Goal: Information Seeking & Learning: Learn about a topic

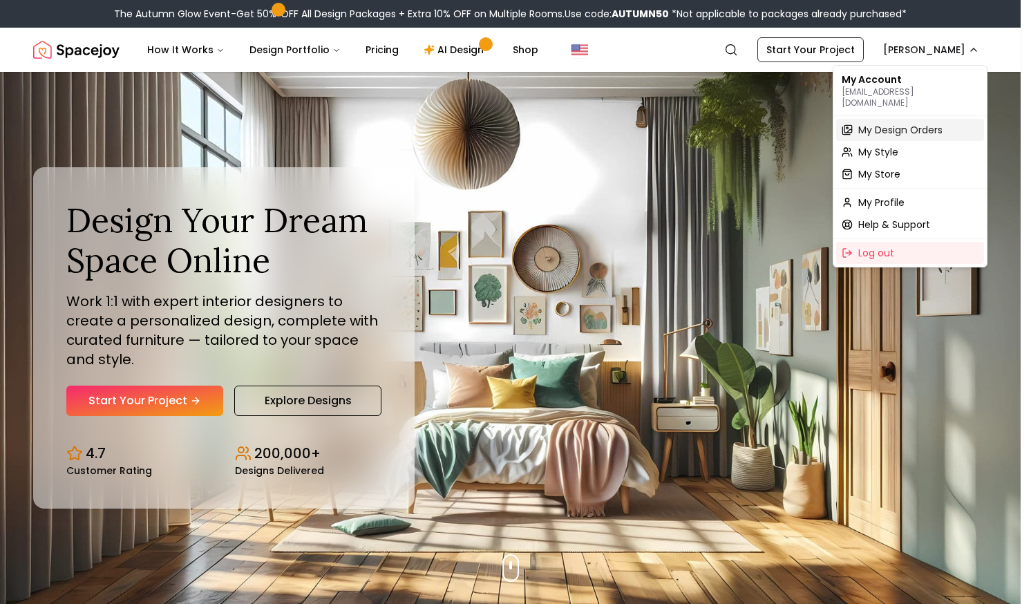
click at [873, 124] on span "My Design Orders" at bounding box center [901, 130] width 84 height 14
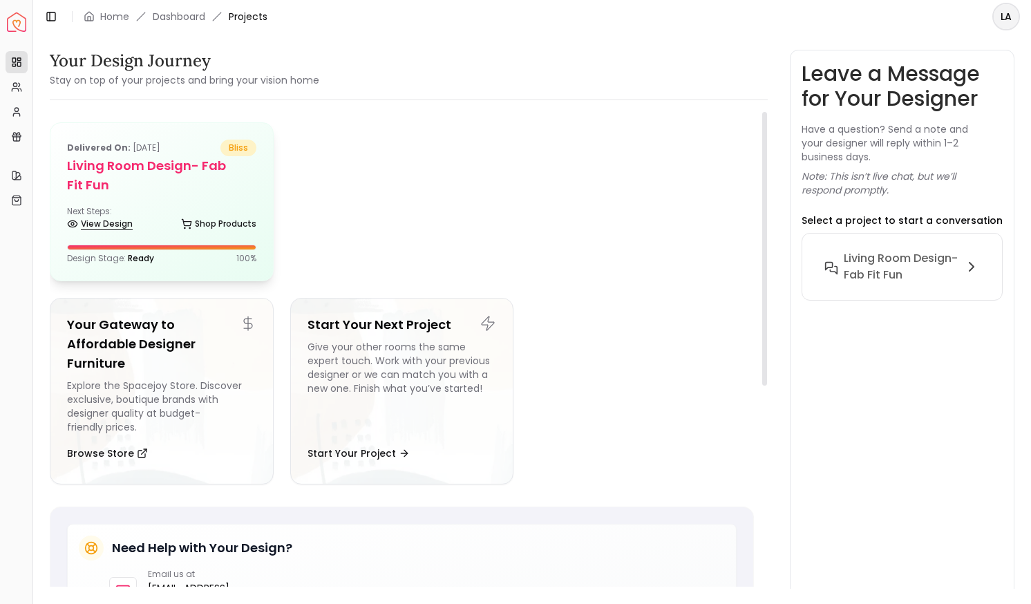
click at [116, 223] on link "View Design" at bounding box center [100, 223] width 66 height 19
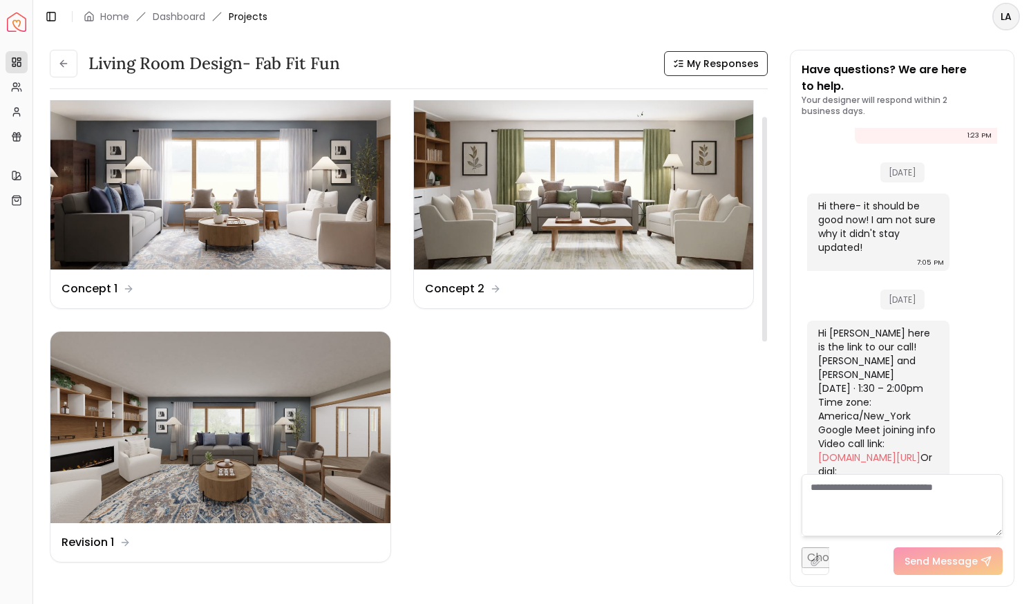
scroll to position [33, 0]
click at [568, 261] on img at bounding box center [584, 174] width 340 height 191
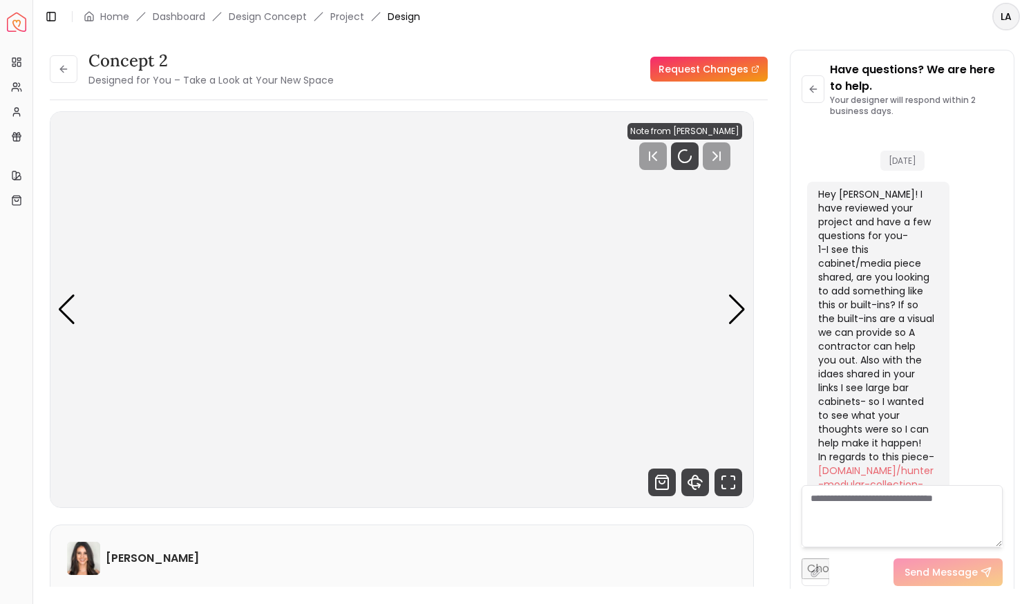
scroll to position [4969, 0]
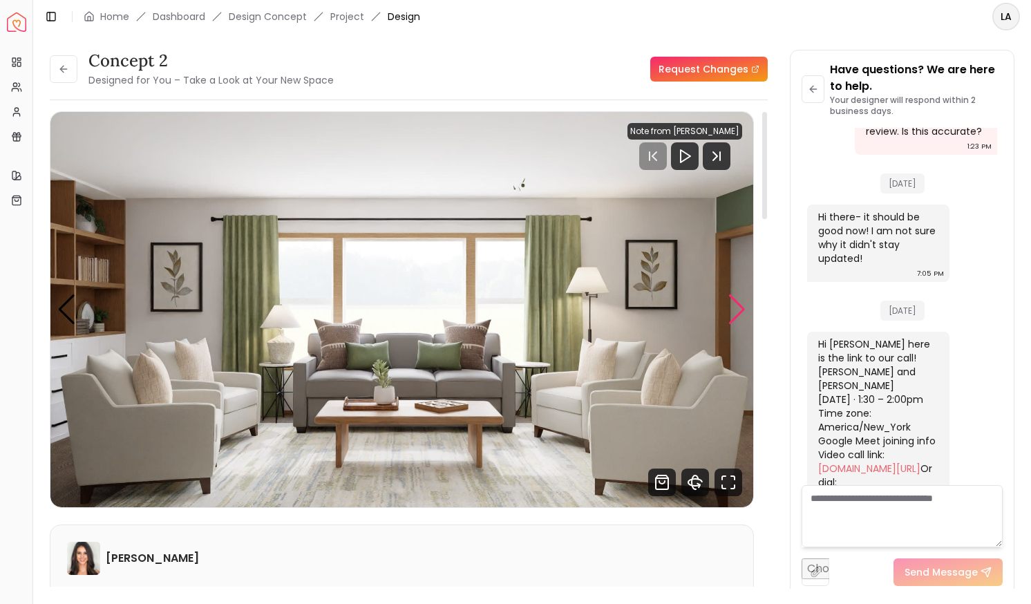
click at [732, 324] on div "Next slide" at bounding box center [737, 310] width 19 height 30
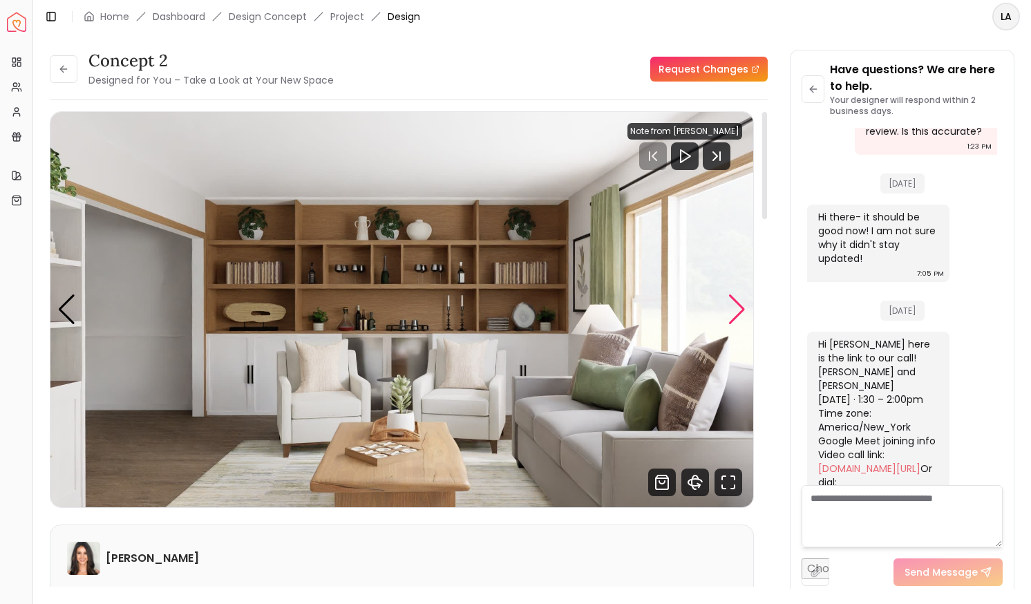
click at [732, 324] on div "Next slide" at bounding box center [737, 310] width 19 height 30
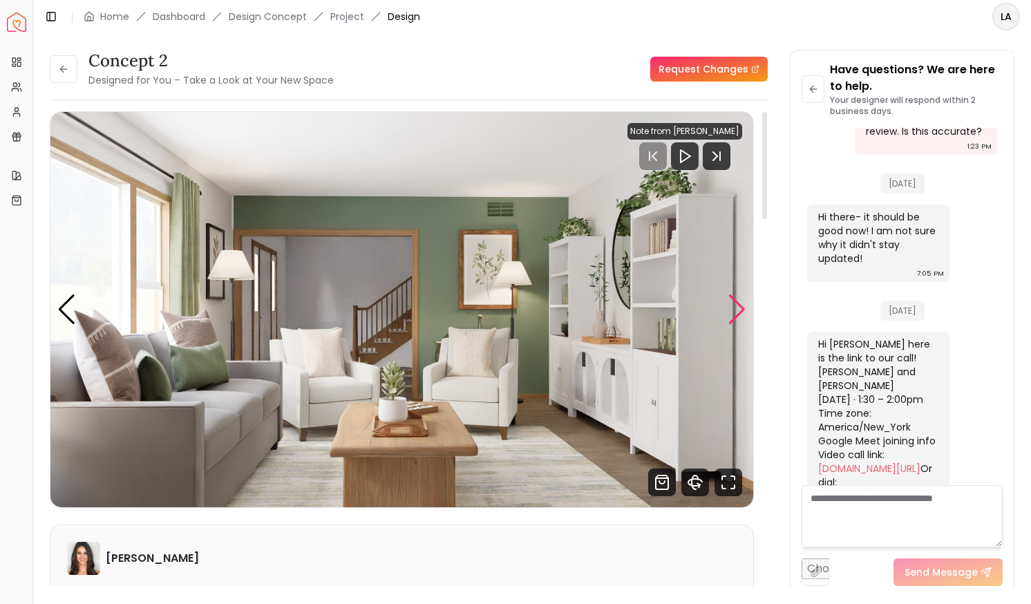
click at [732, 324] on div "Next slide" at bounding box center [737, 310] width 19 height 30
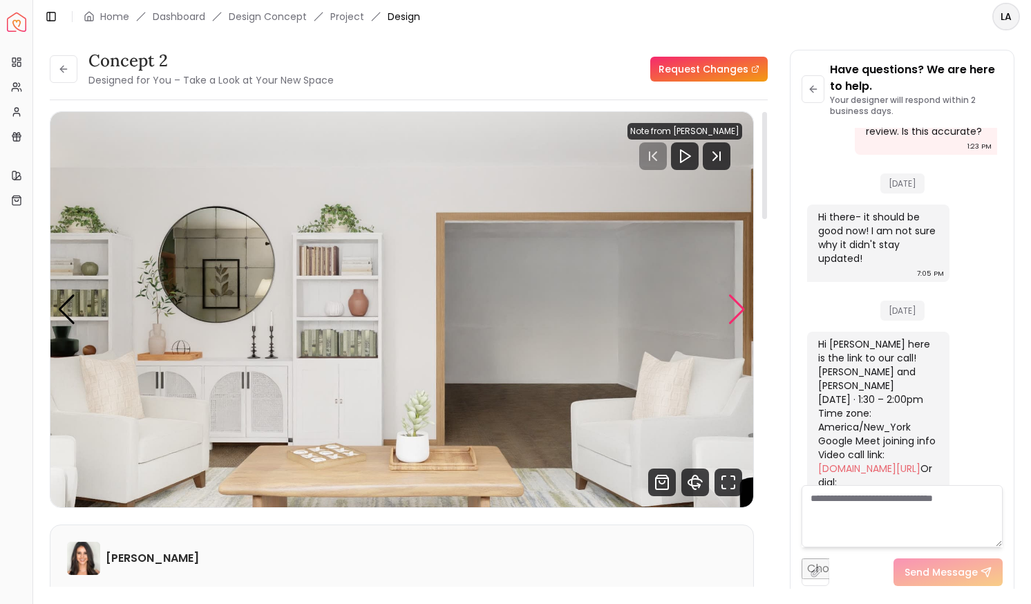
click at [732, 324] on div "Next slide" at bounding box center [737, 310] width 19 height 30
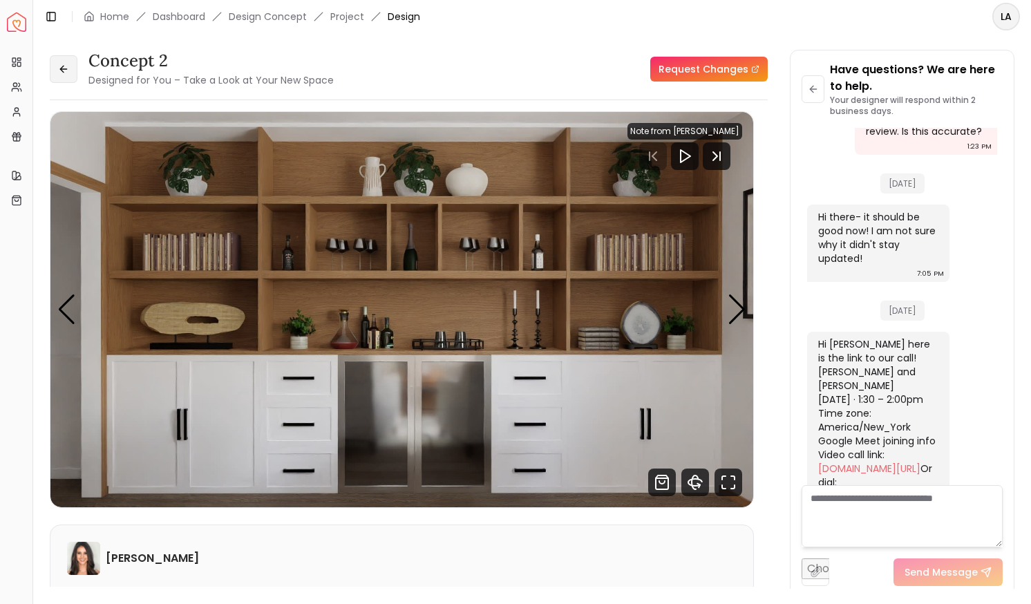
click at [68, 64] on icon at bounding box center [63, 69] width 11 height 11
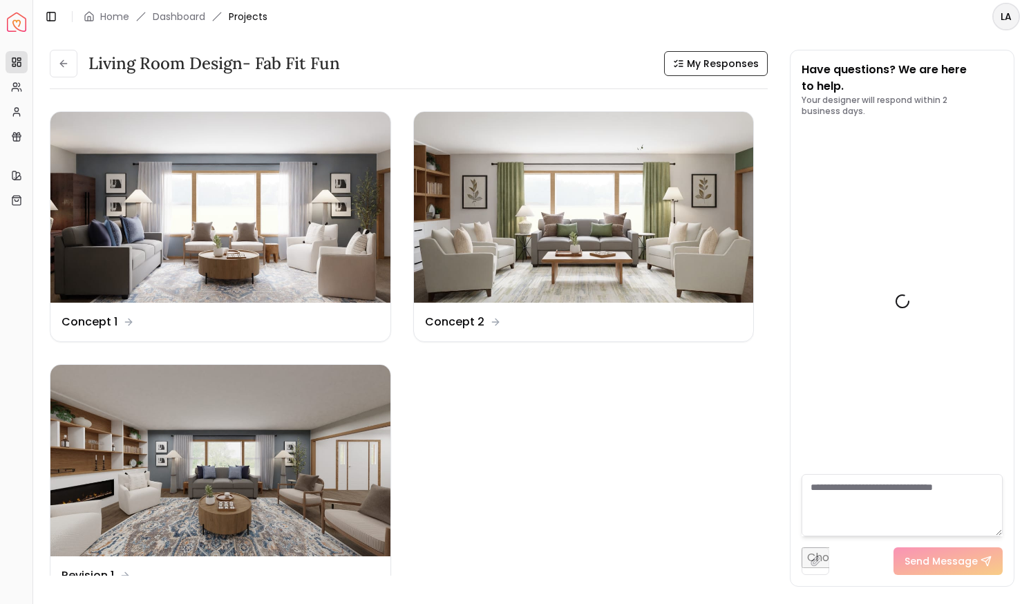
scroll to position [4980, 0]
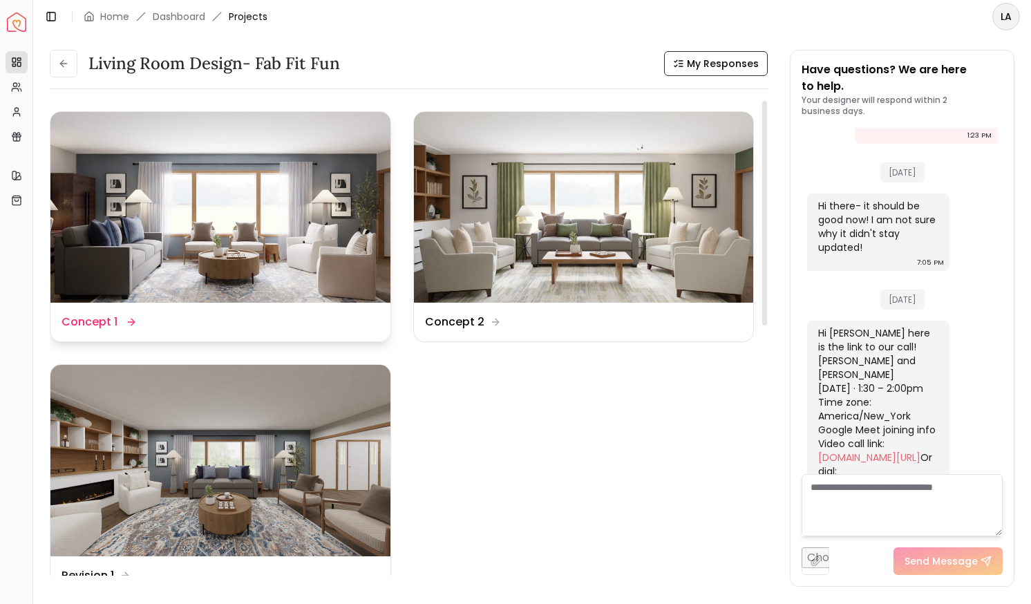
click at [188, 148] on img at bounding box center [220, 207] width 340 height 191
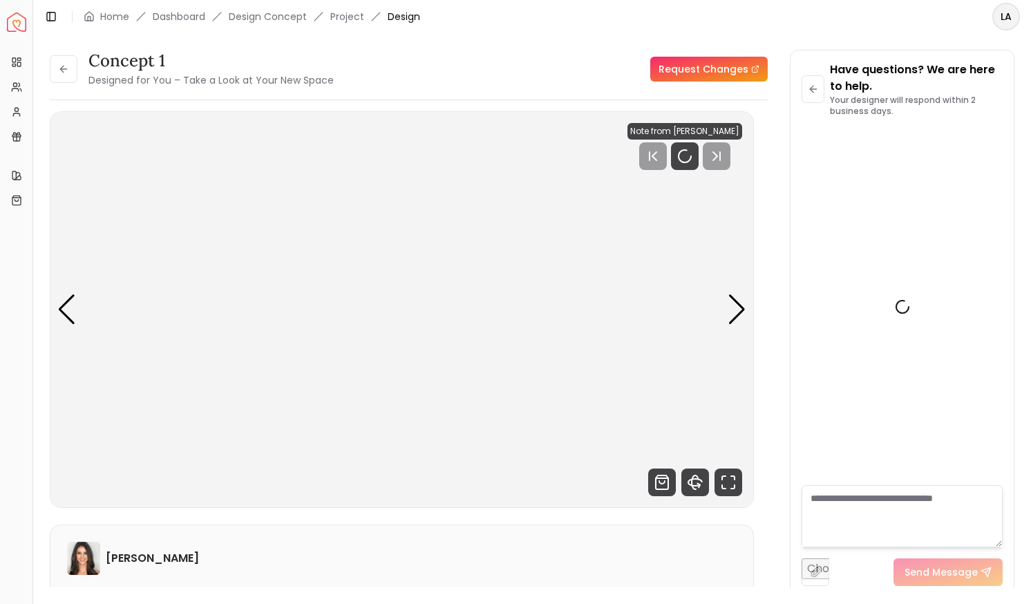
scroll to position [4969, 0]
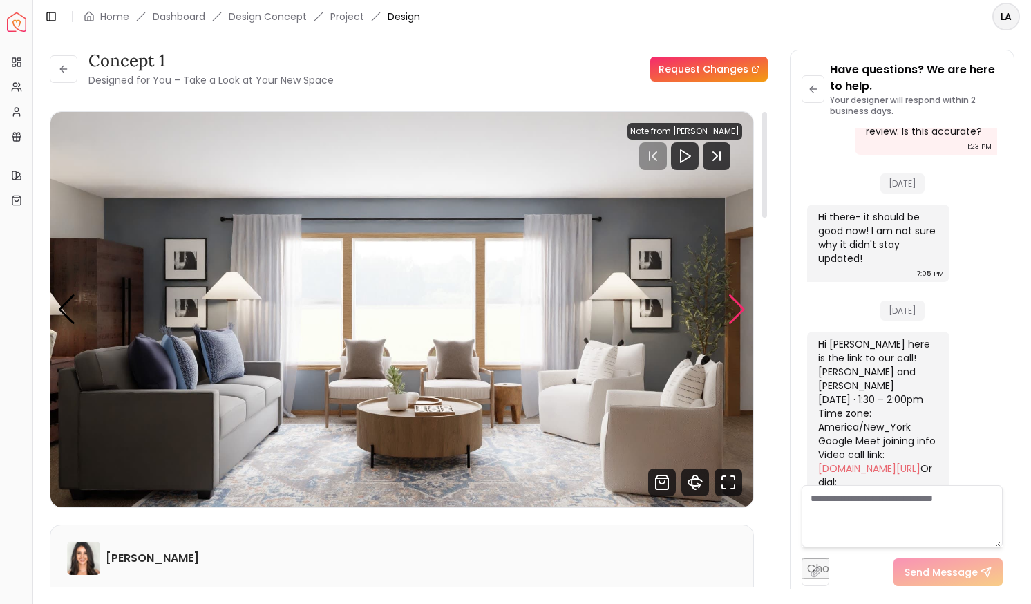
click at [729, 324] on div "Next slide" at bounding box center [737, 310] width 19 height 30
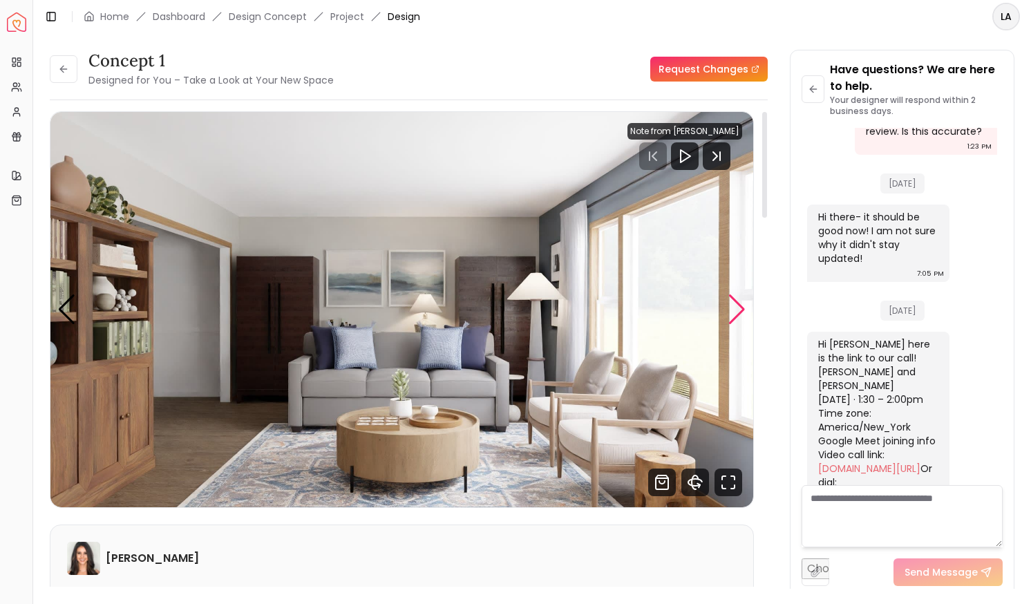
click at [745, 297] on div "Next slide" at bounding box center [737, 310] width 19 height 30
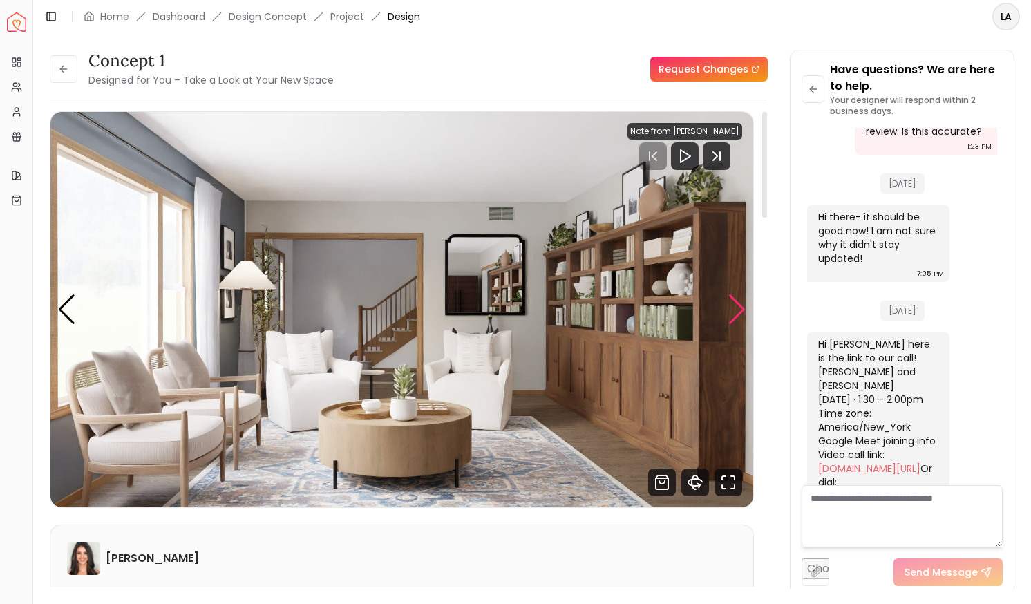
click at [745, 297] on div "Next slide" at bounding box center [737, 310] width 19 height 30
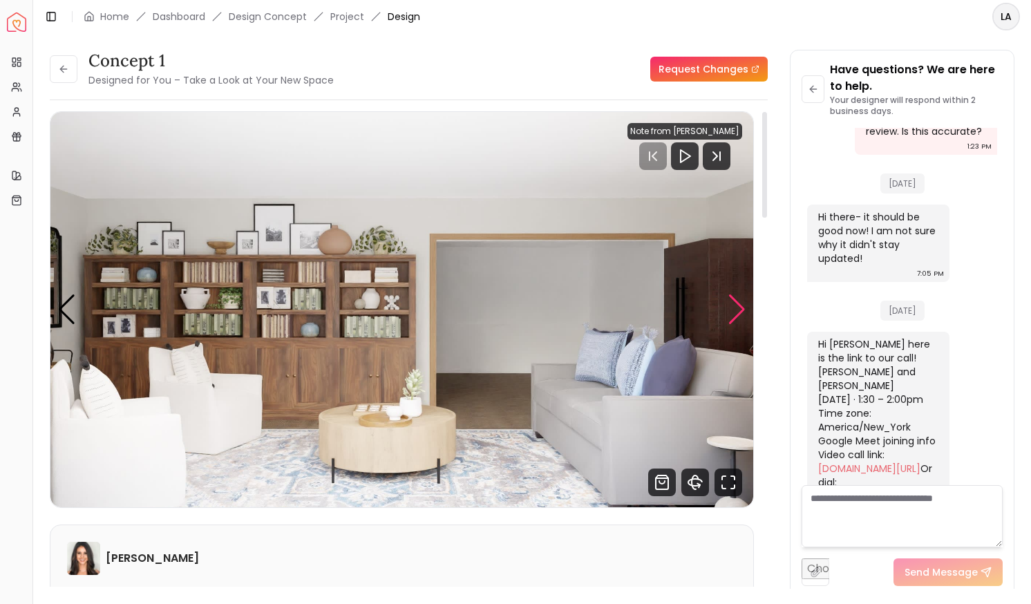
click at [745, 297] on div "Next slide" at bounding box center [737, 310] width 19 height 30
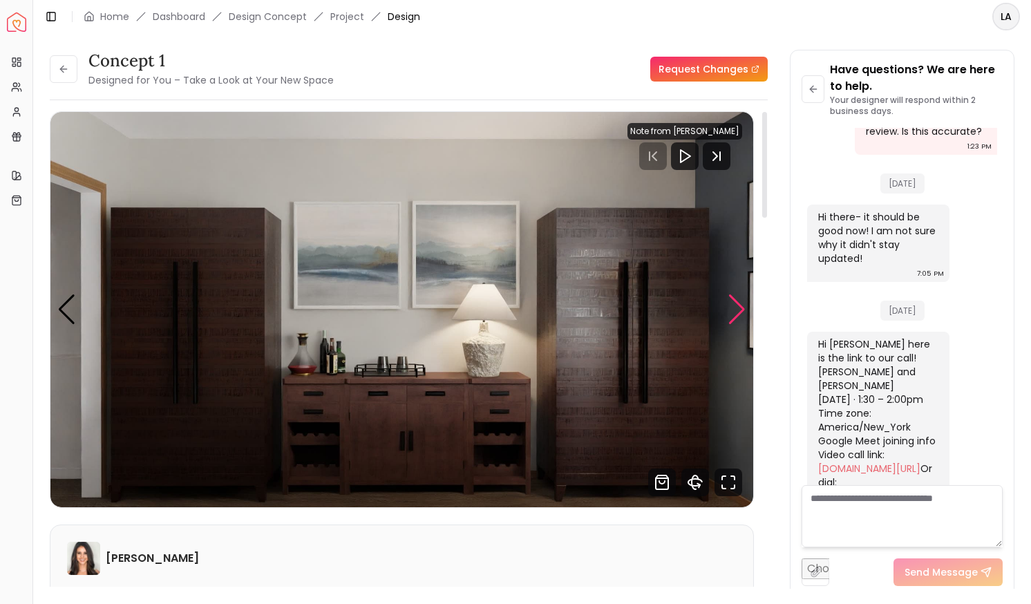
click at [745, 297] on div "Next slide" at bounding box center [737, 310] width 19 height 30
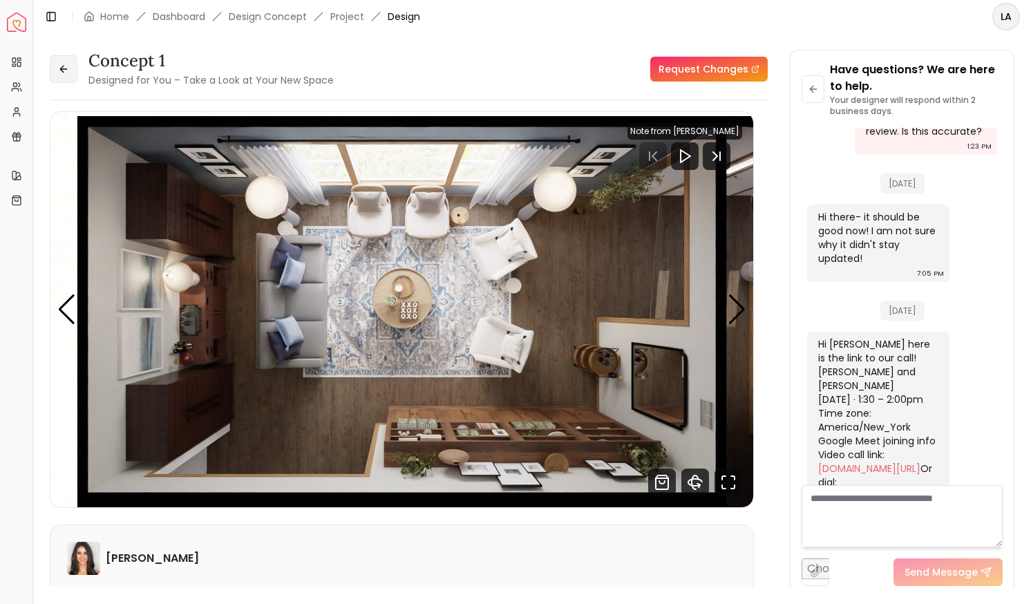
click at [72, 60] on button at bounding box center [64, 69] width 28 height 28
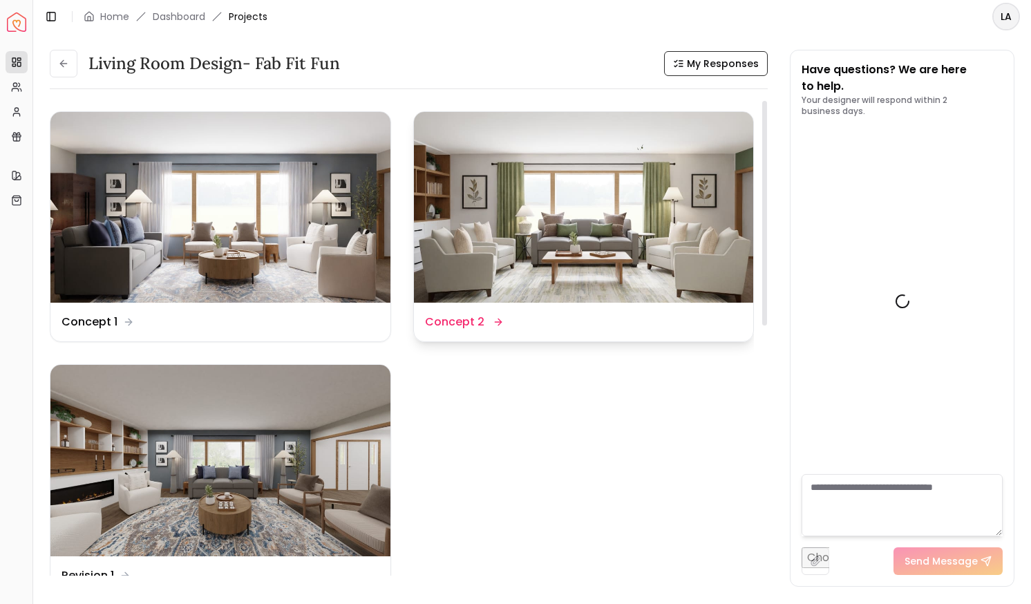
scroll to position [4980, 0]
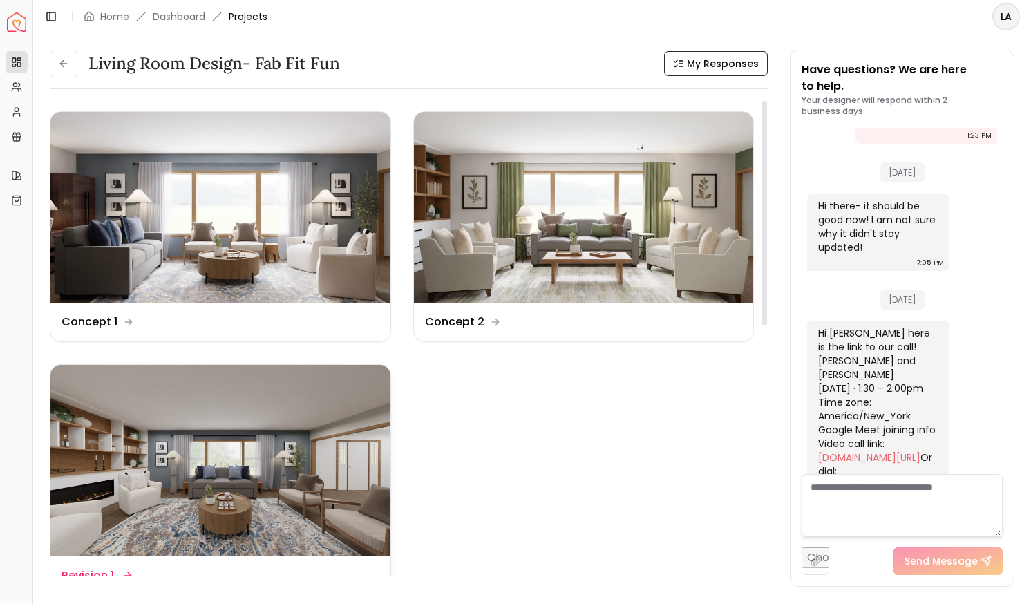
click at [217, 502] on img at bounding box center [220, 460] width 340 height 191
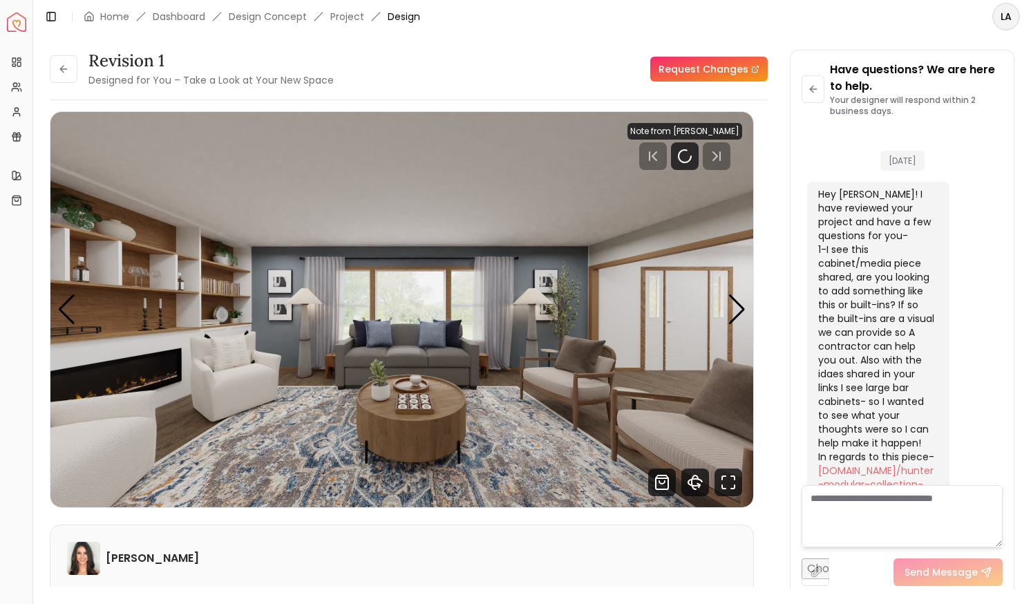
scroll to position [4969, 0]
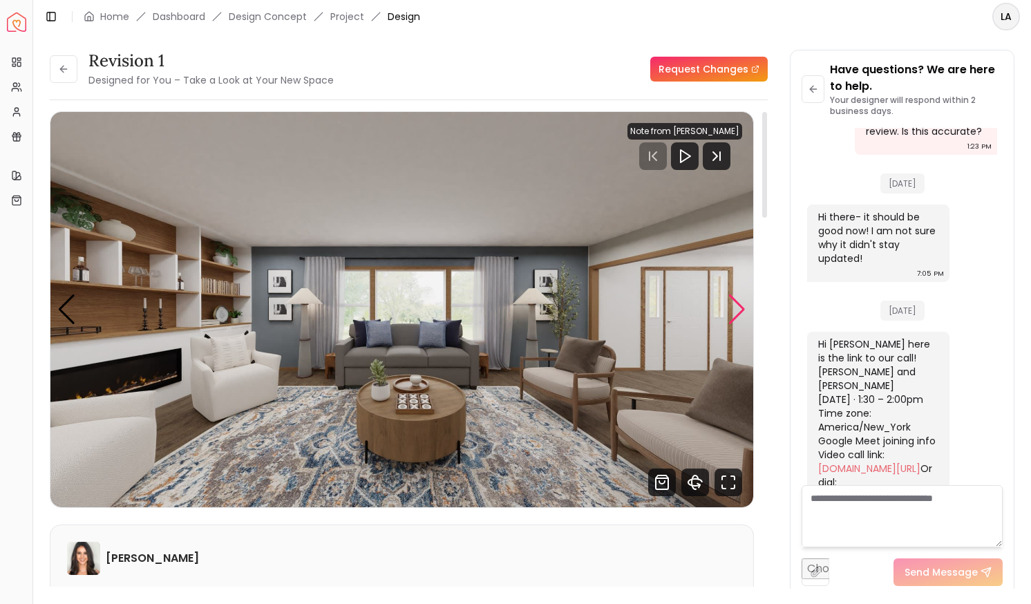
click at [738, 317] on div "Next slide" at bounding box center [737, 310] width 19 height 30
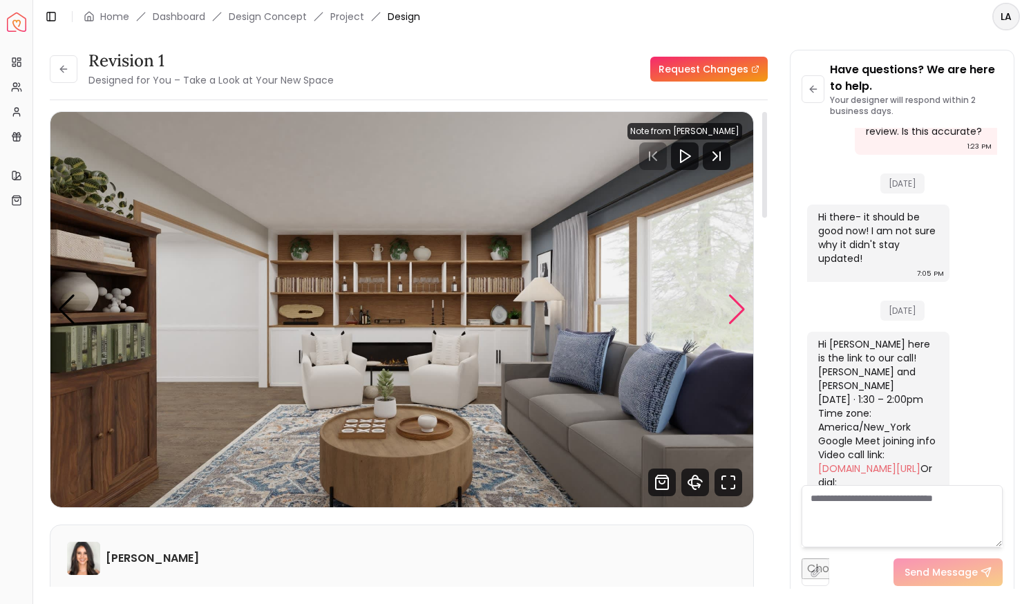
click at [732, 308] on div "Next slide" at bounding box center [737, 310] width 19 height 30
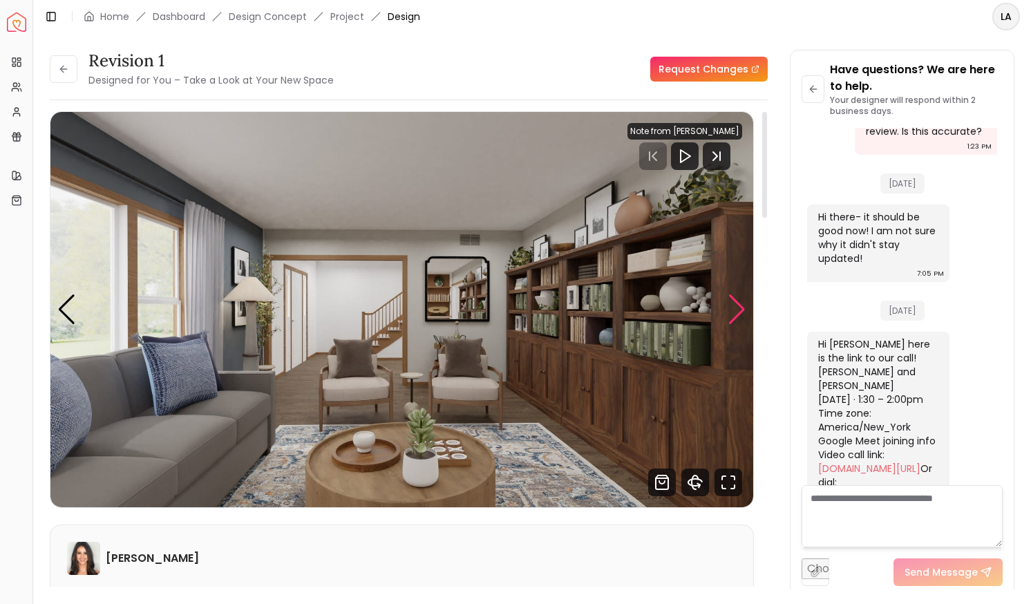
click at [732, 308] on div "Next slide" at bounding box center [737, 310] width 19 height 30
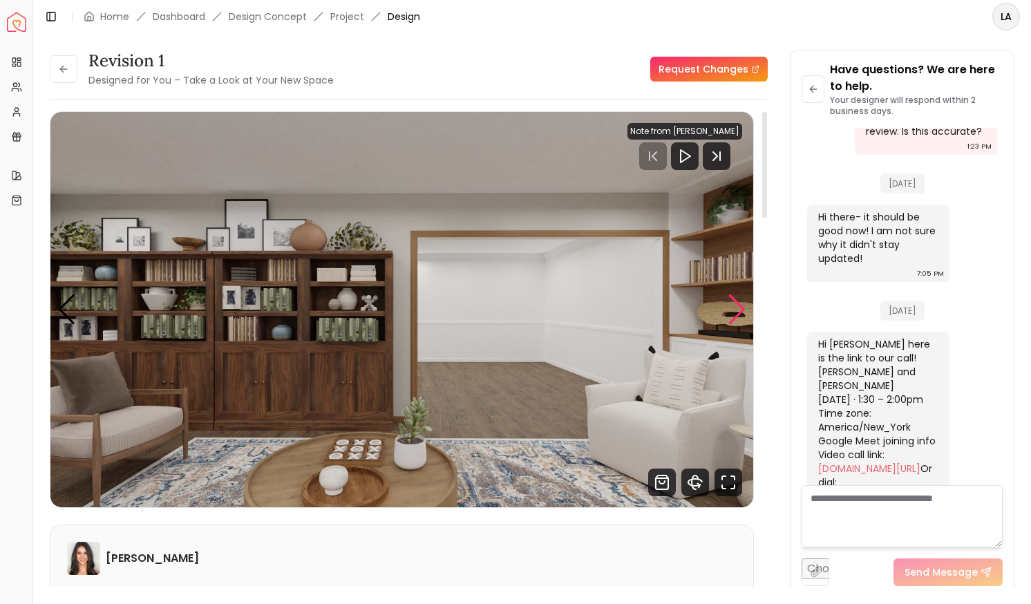
click at [732, 308] on div "Next slide" at bounding box center [737, 310] width 19 height 30
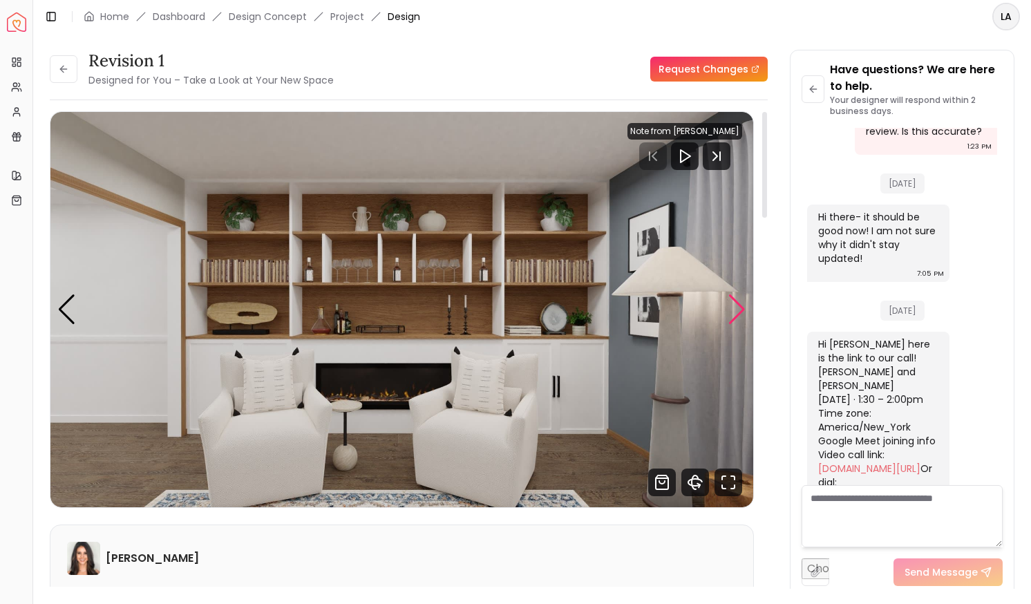
click at [732, 308] on div "Next slide" at bounding box center [737, 310] width 19 height 30
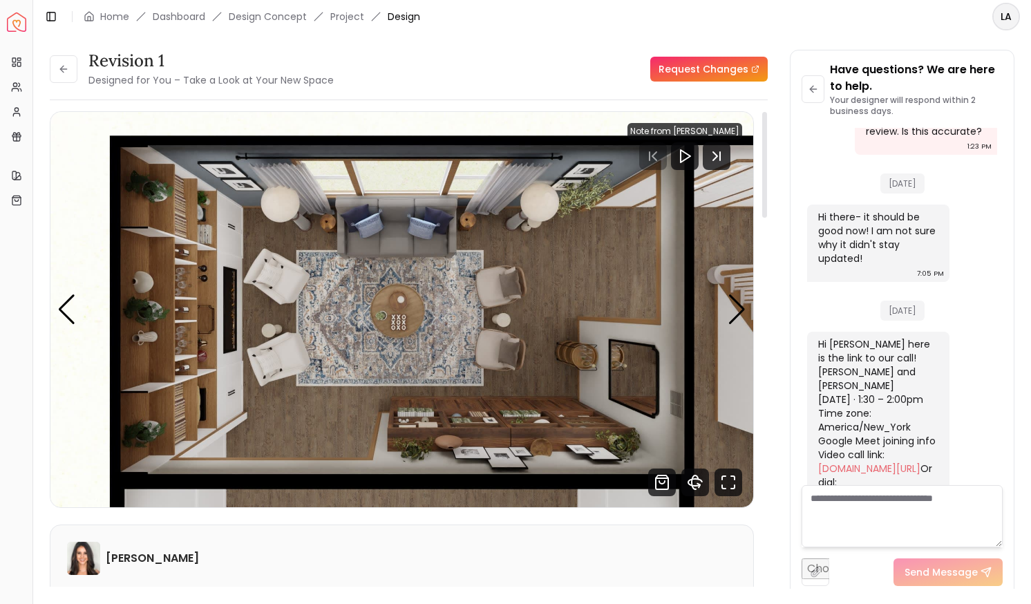
click at [79, 316] on img "6 / 6" at bounding box center [401, 309] width 703 height 395
click at [64, 310] on div "Previous slide" at bounding box center [66, 310] width 19 height 30
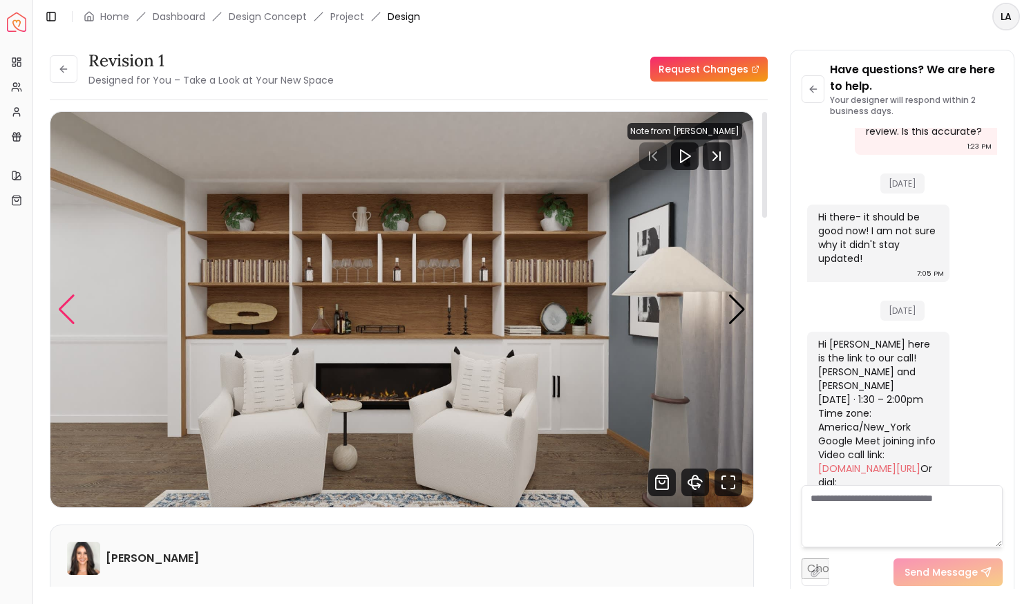
click at [64, 310] on div "Previous slide" at bounding box center [66, 310] width 19 height 30
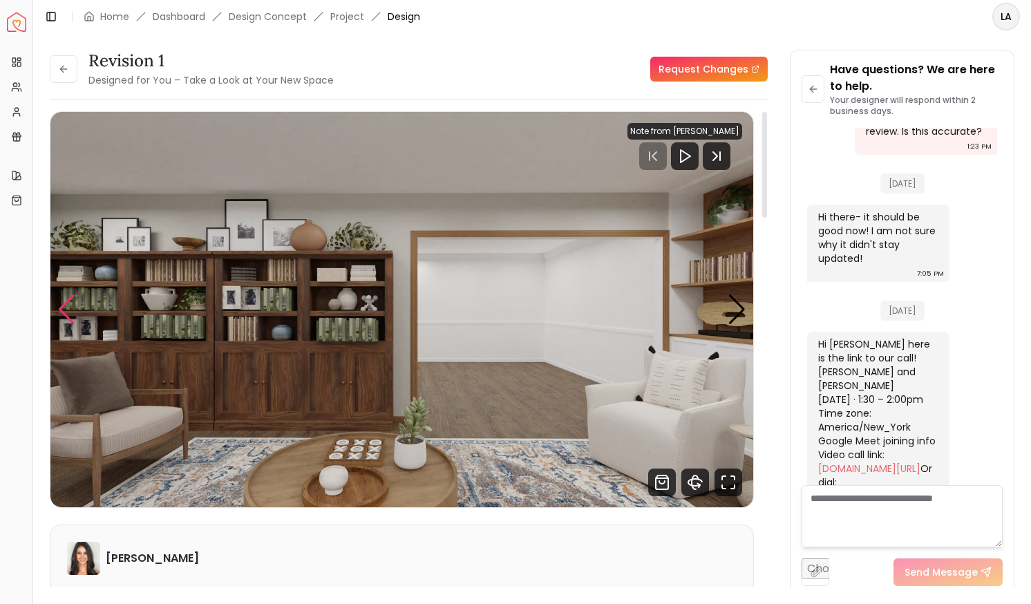
click at [64, 310] on div "Previous slide" at bounding box center [66, 310] width 19 height 30
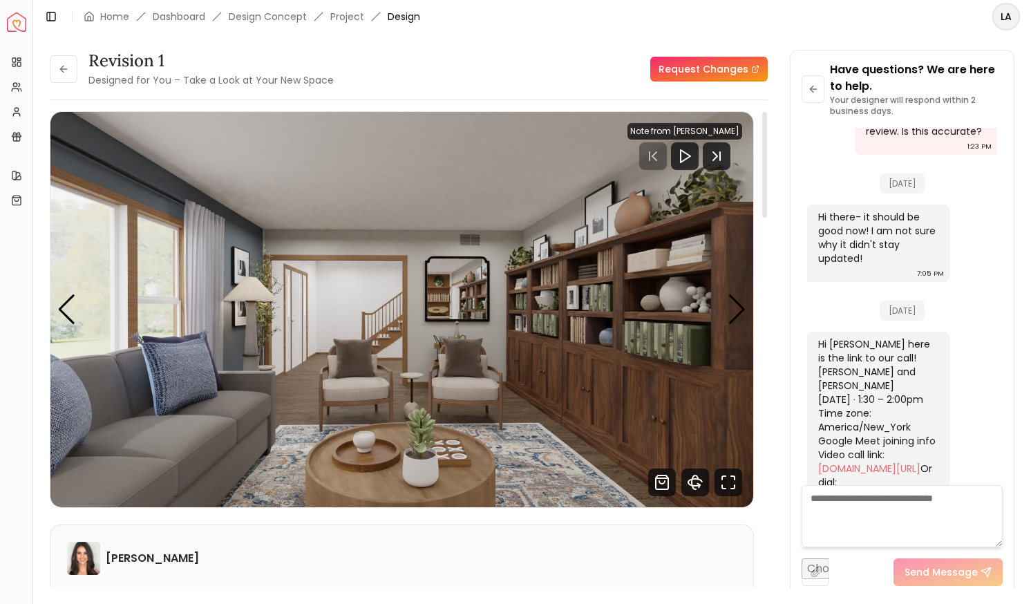
click at [737, 326] on img "3 / 6" at bounding box center [401, 309] width 703 height 395
click at [736, 321] on div "Next slide" at bounding box center [737, 310] width 19 height 30
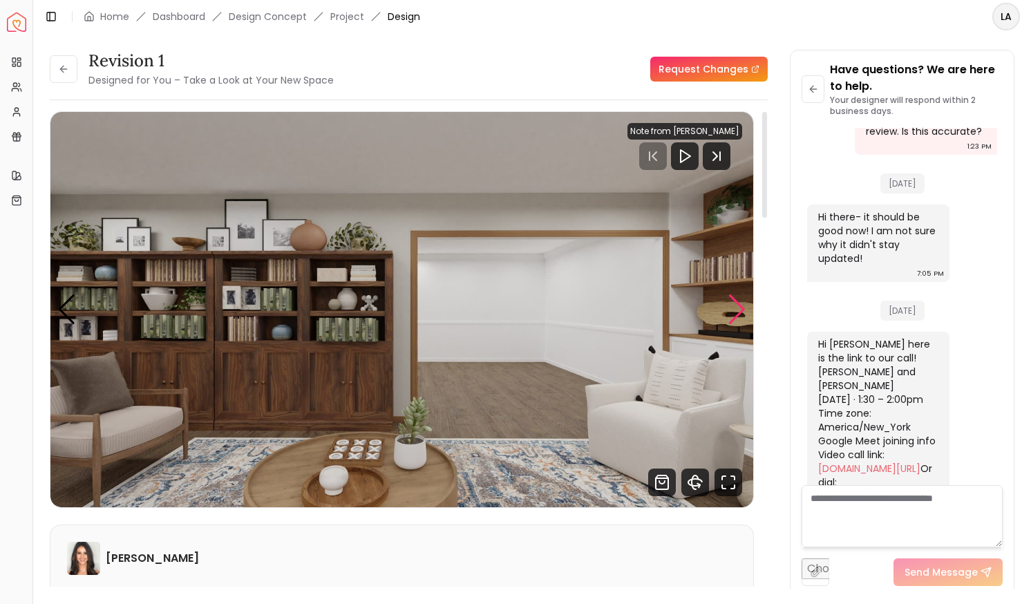
click at [736, 321] on div "Next slide" at bounding box center [737, 310] width 19 height 30
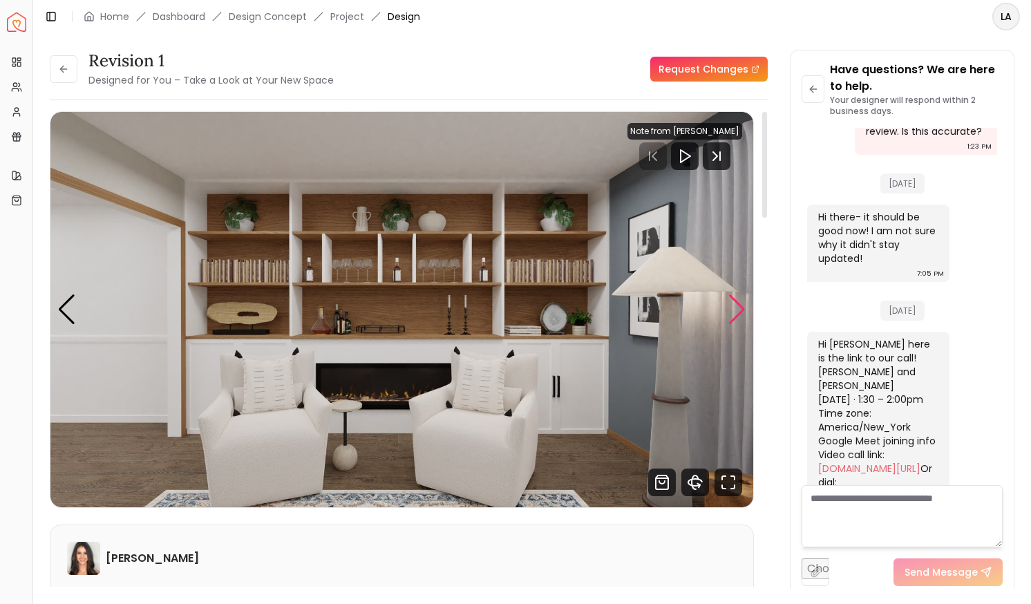
click at [736, 321] on div "Next slide" at bounding box center [737, 310] width 19 height 30
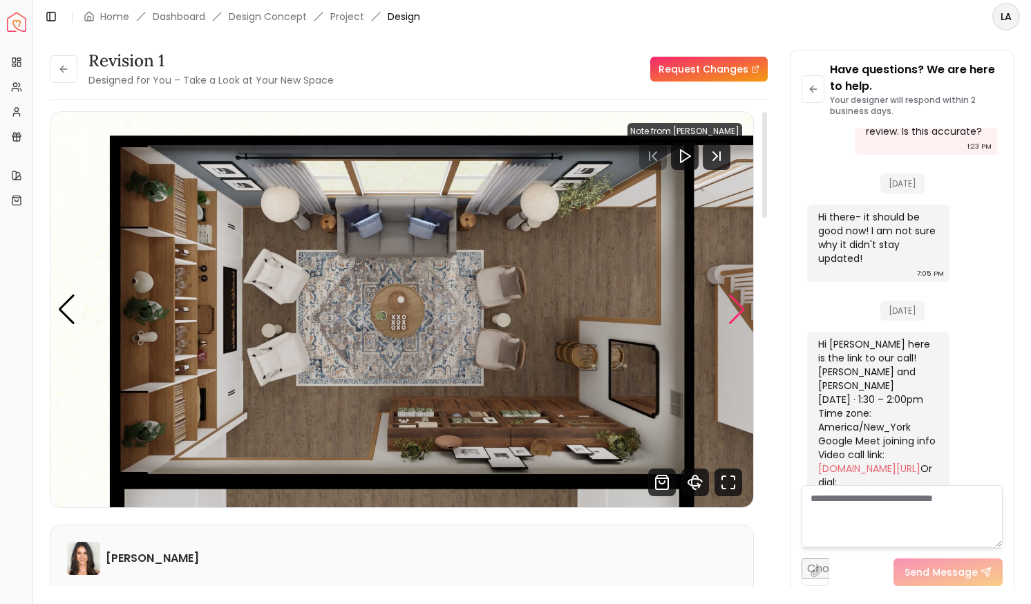
click at [736, 313] on div "Next slide" at bounding box center [737, 310] width 19 height 30
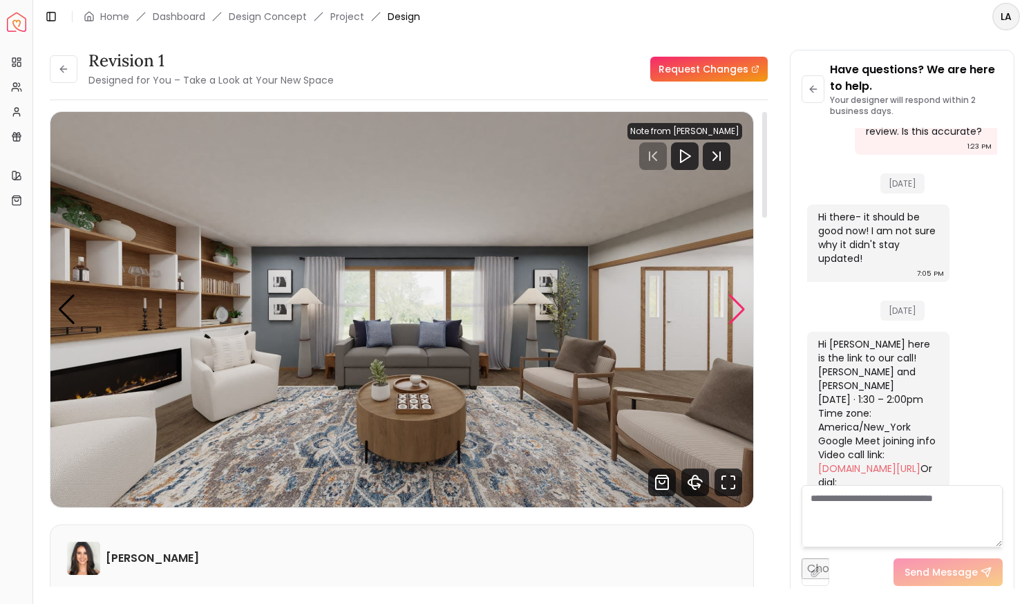
click at [736, 313] on div "Next slide" at bounding box center [737, 310] width 19 height 30
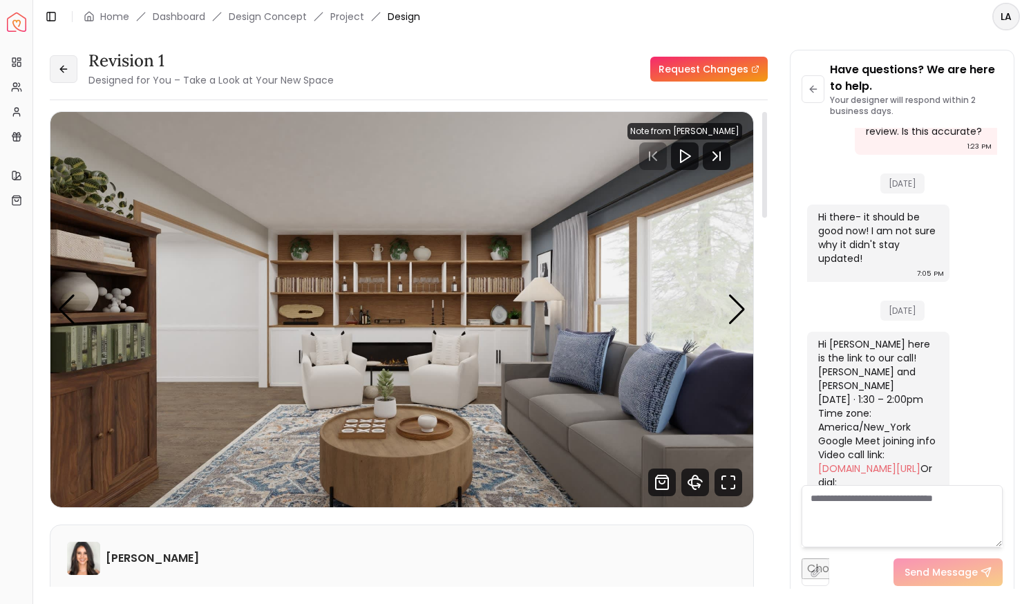
click at [62, 71] on icon at bounding box center [61, 69] width 3 height 6
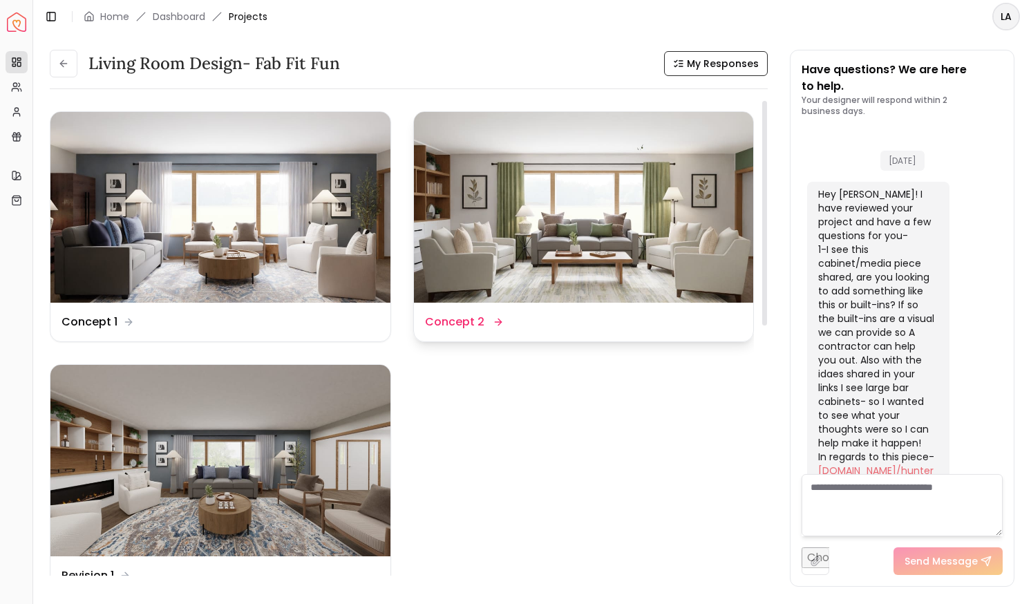
scroll to position [4980, 0]
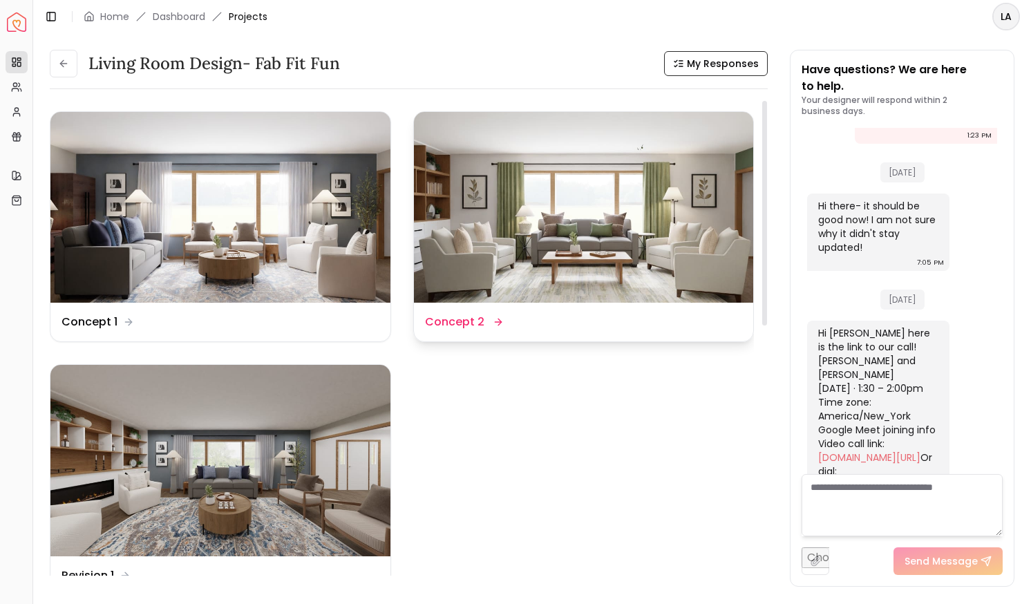
click at [472, 206] on img at bounding box center [584, 207] width 340 height 191
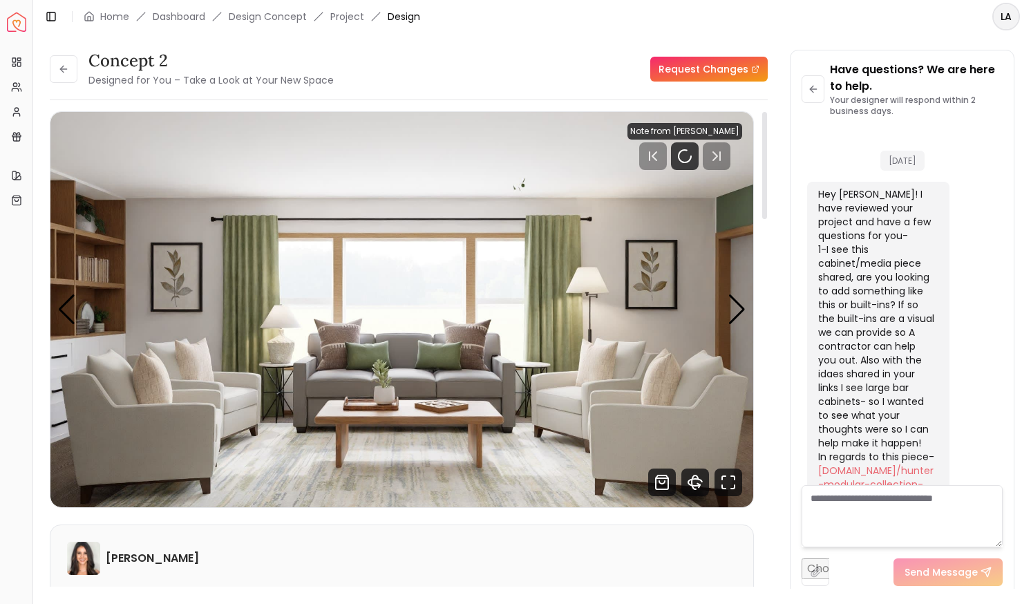
scroll to position [4969, 0]
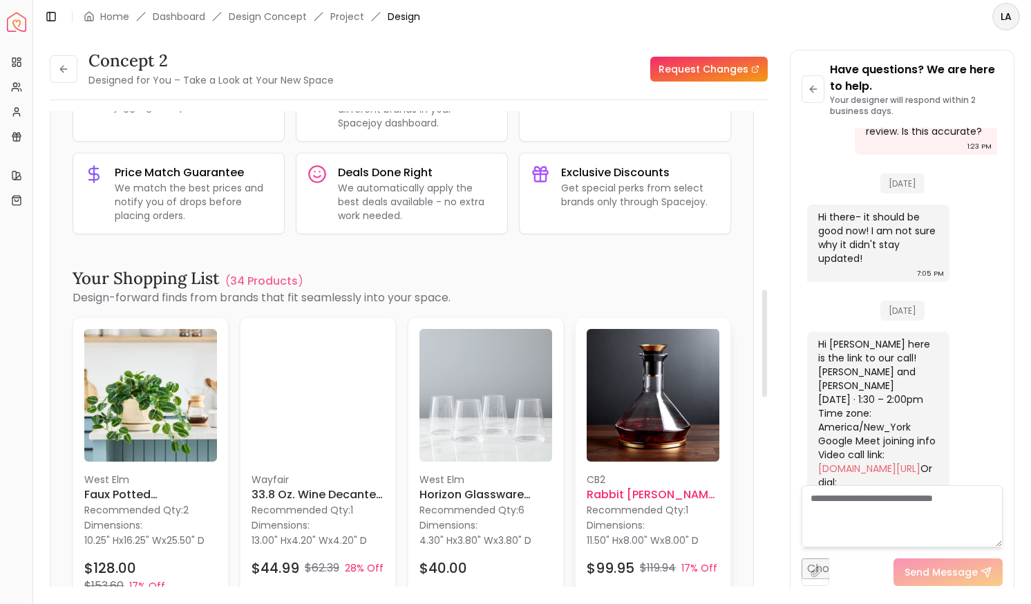
drag, startPoint x: 763, startPoint y: 234, endPoint x: 712, endPoint y: 348, distance: 125.4
click at [761, 348] on div at bounding box center [764, 354] width 7 height 487
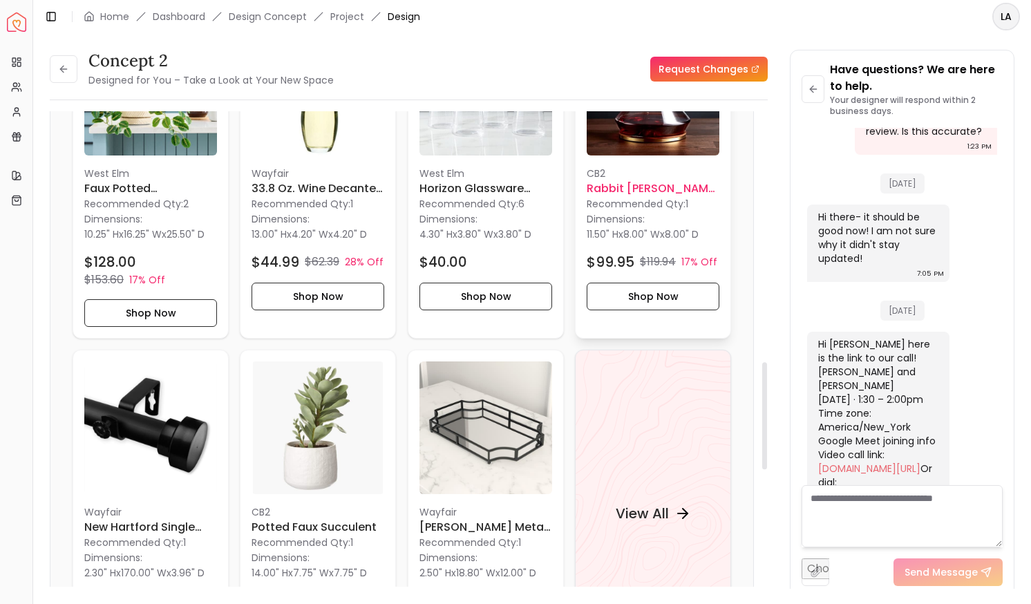
scroll to position [1112, 0]
click at [674, 444] on div "View All" at bounding box center [653, 513] width 156 height 328
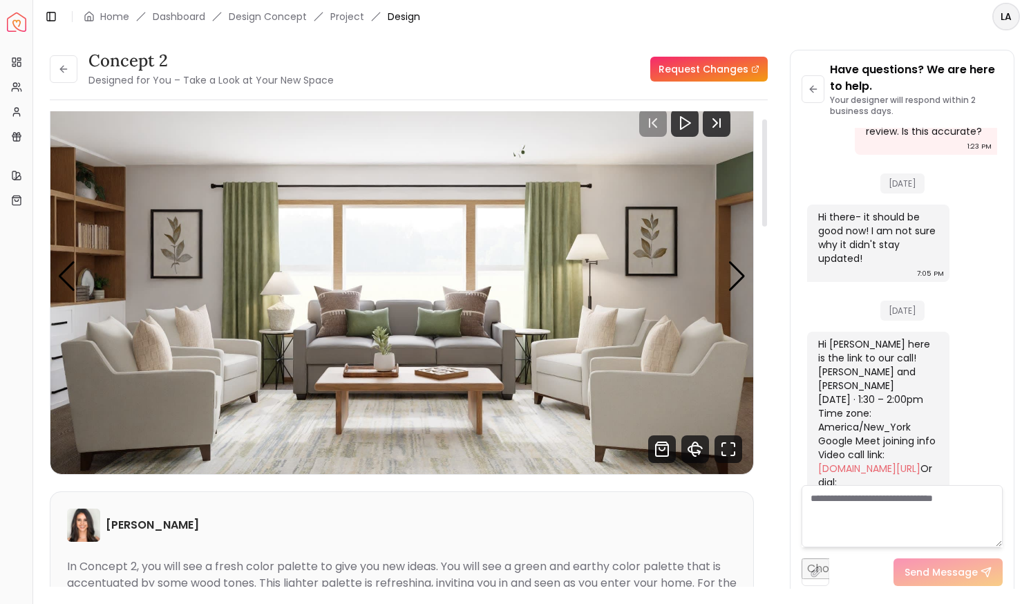
scroll to position [0, 0]
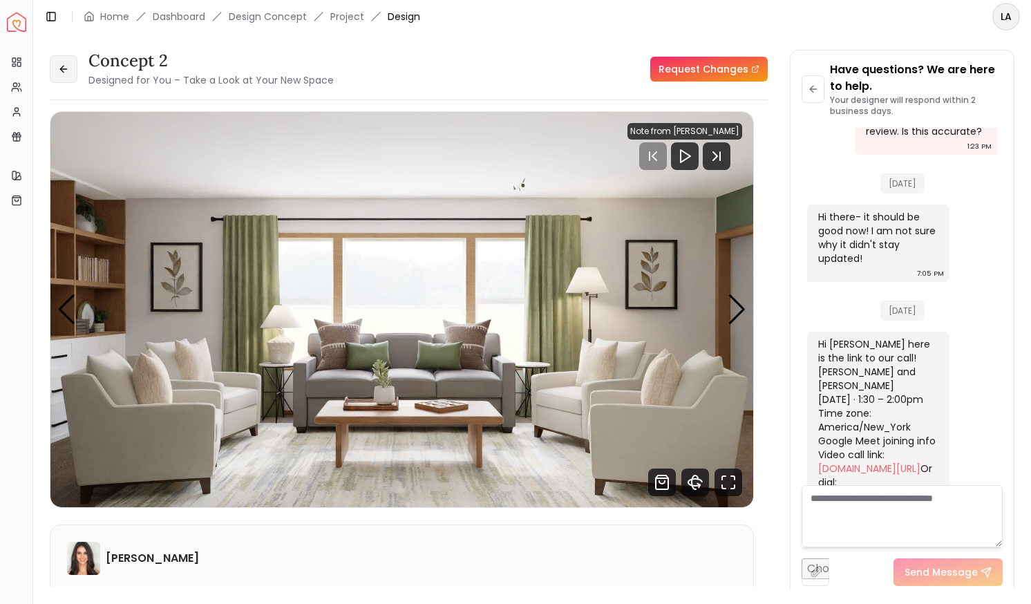
click at [67, 66] on icon at bounding box center [63, 69] width 11 height 11
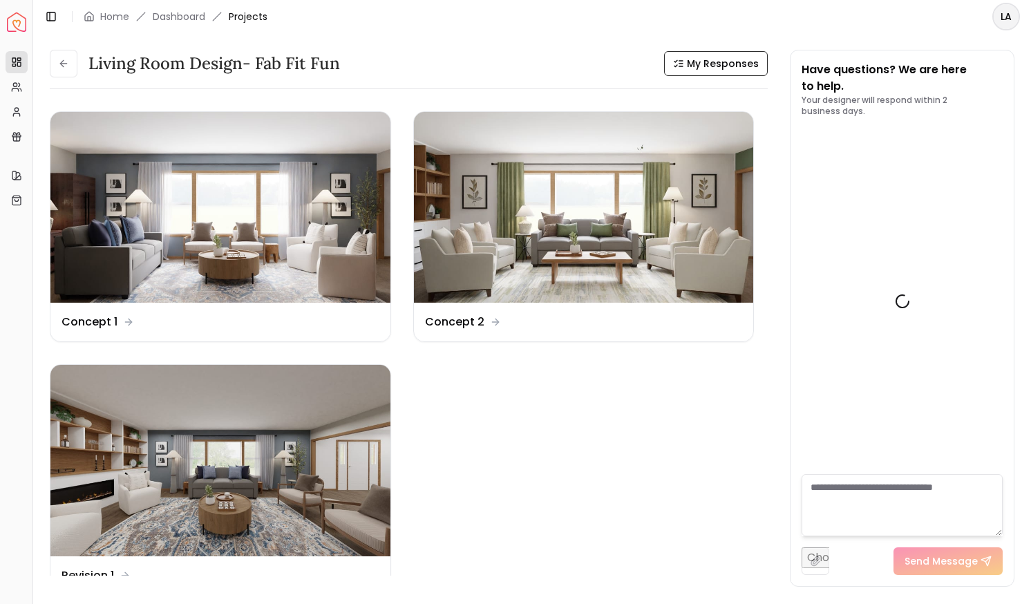
scroll to position [4980, 0]
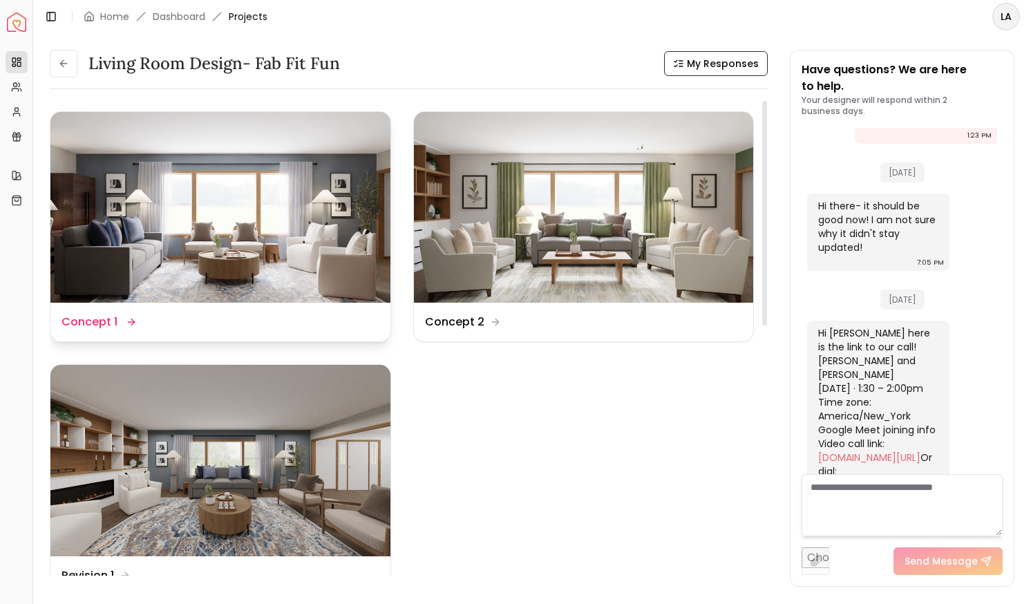
click at [222, 252] on img at bounding box center [220, 207] width 340 height 191
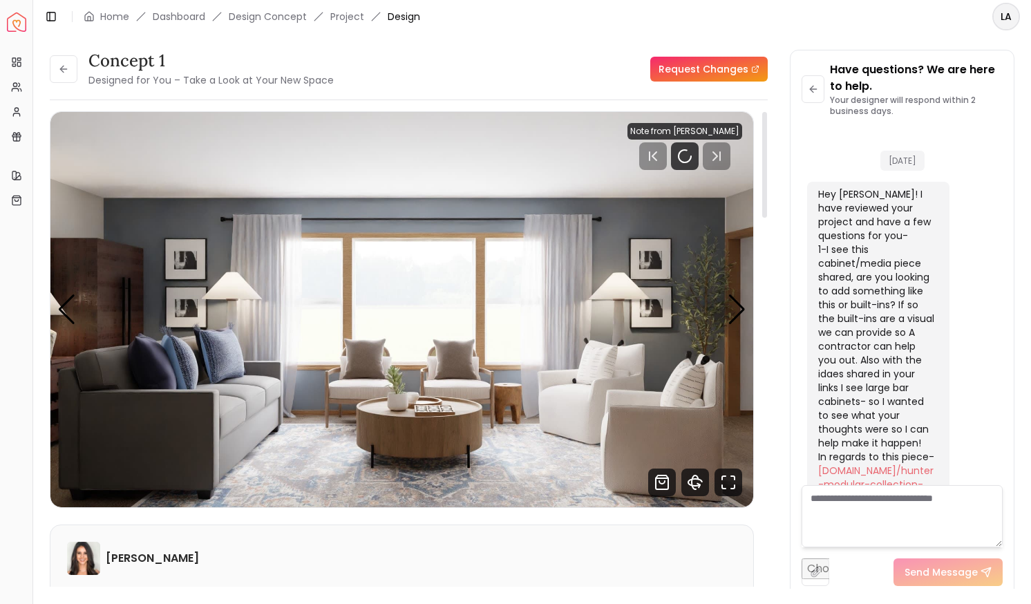
scroll to position [4969, 0]
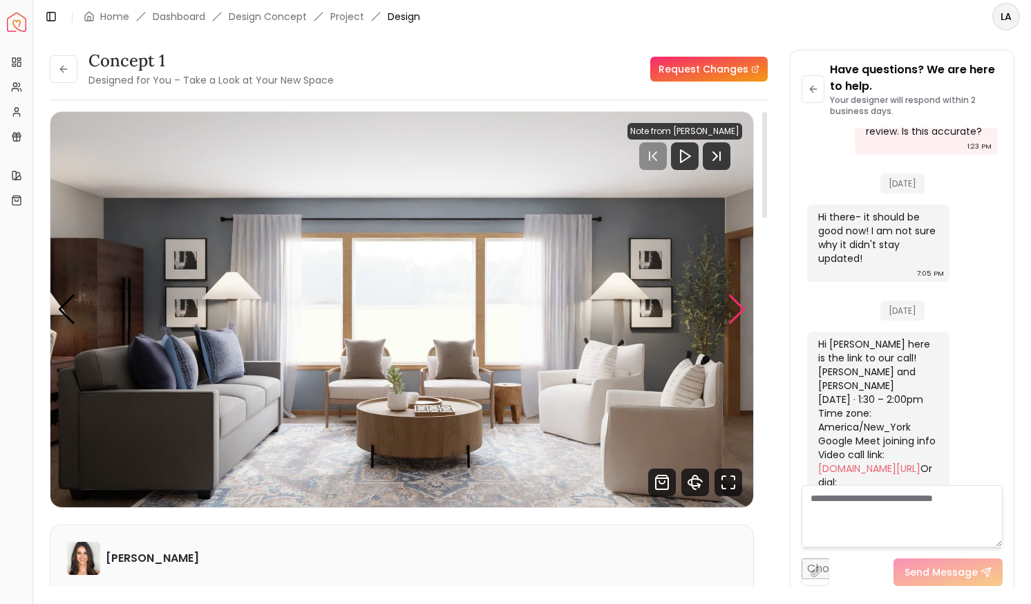
click at [728, 313] on div "Next slide" at bounding box center [737, 310] width 19 height 30
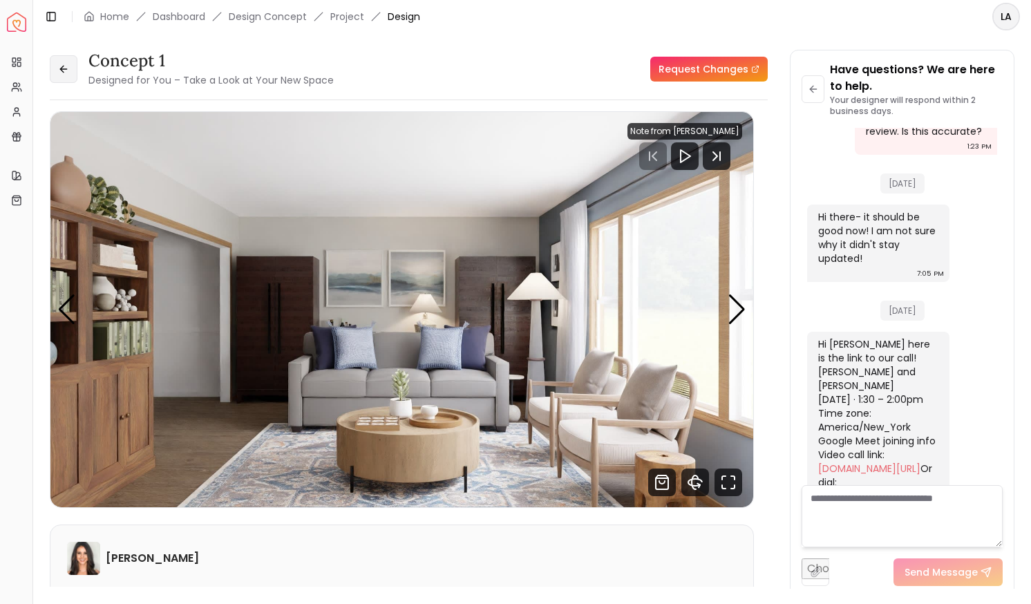
click at [64, 66] on icon at bounding box center [63, 69] width 11 height 11
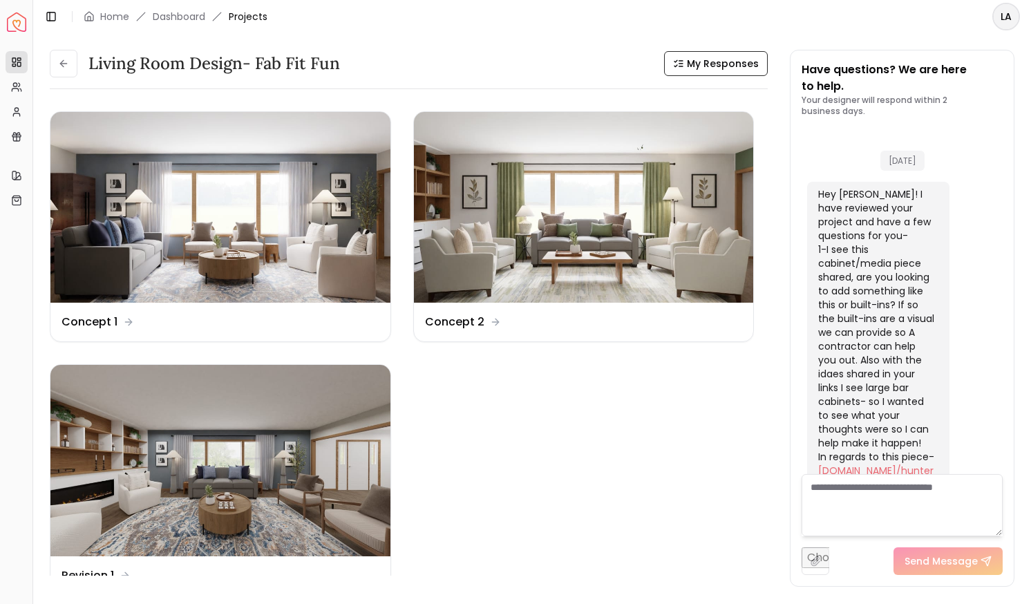
scroll to position [4980, 0]
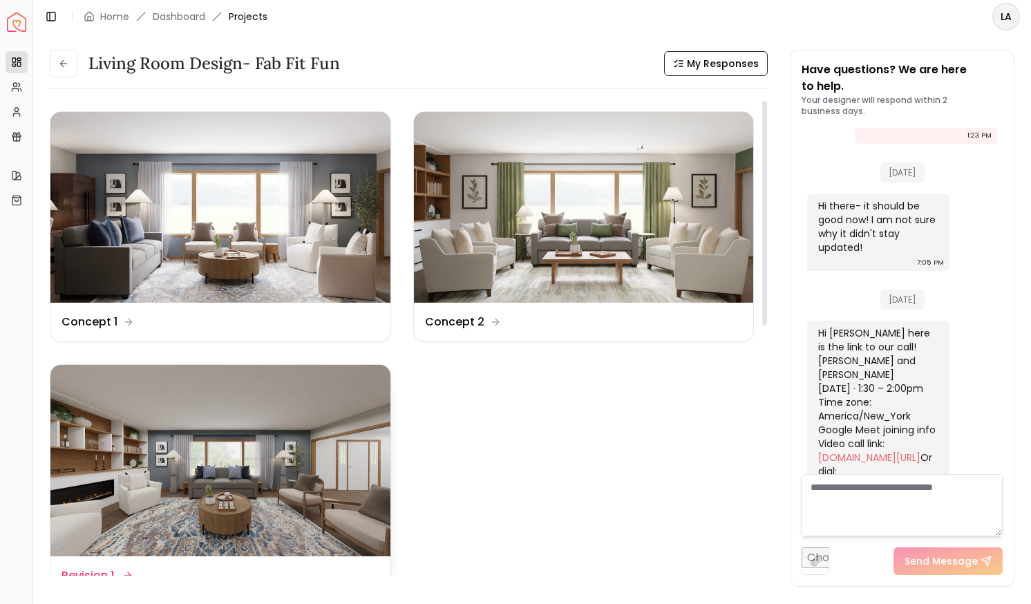
click at [206, 497] on img at bounding box center [220, 460] width 340 height 191
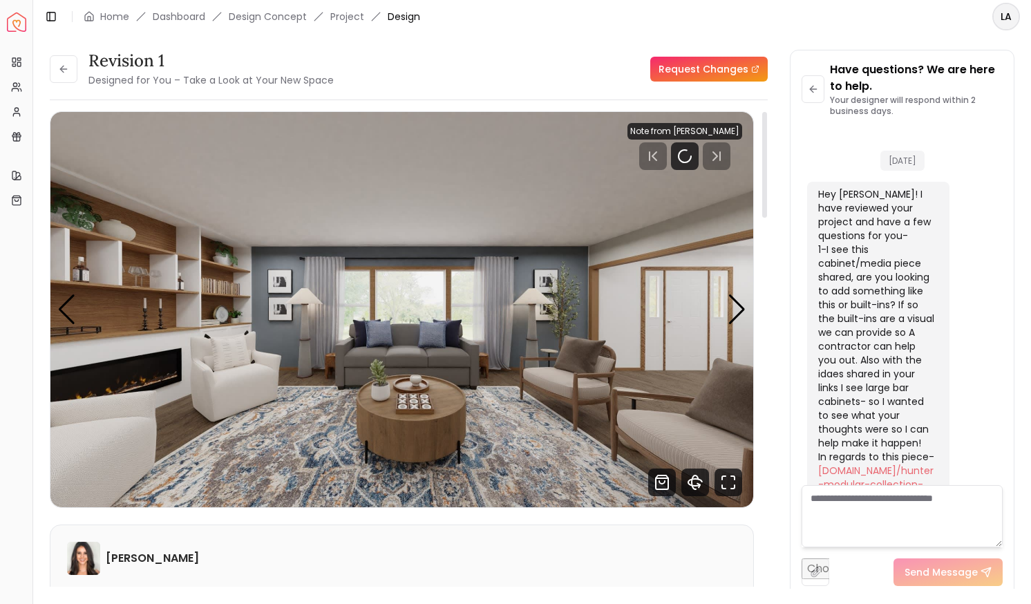
scroll to position [4969, 0]
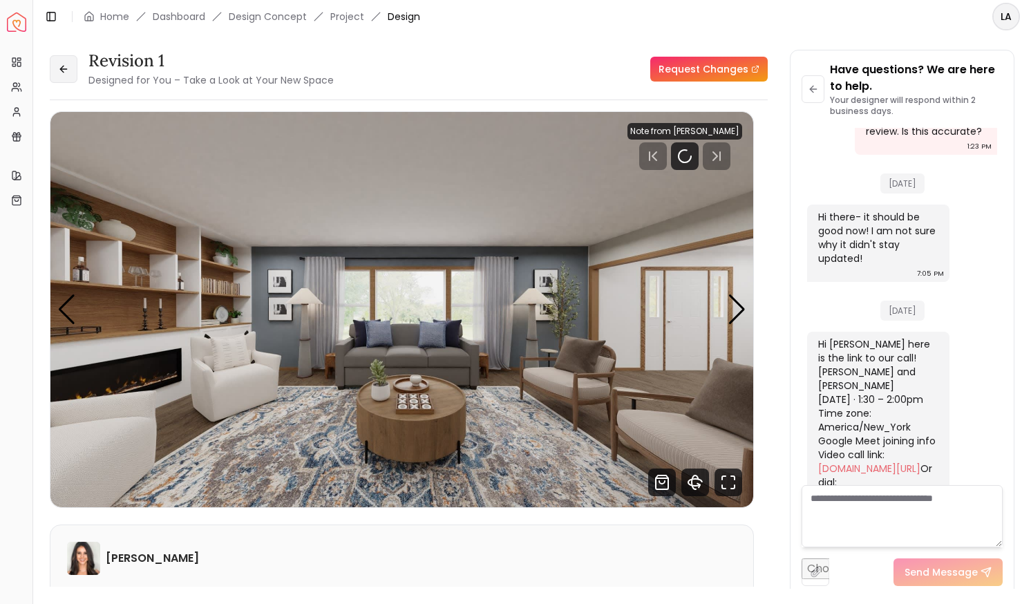
click at [59, 64] on icon at bounding box center [63, 69] width 11 height 11
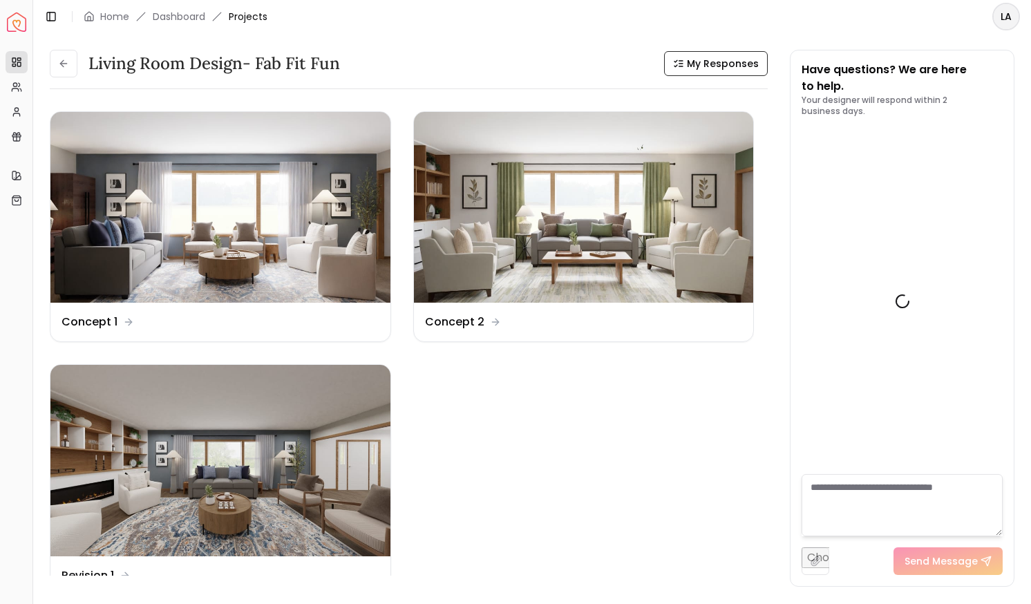
scroll to position [4980, 0]
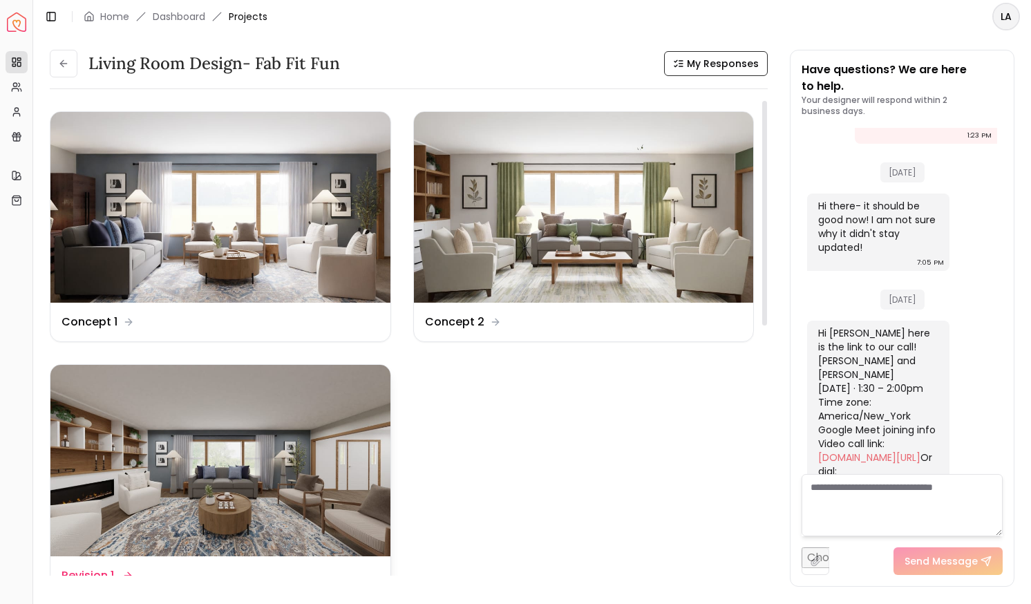
click at [295, 450] on img at bounding box center [220, 460] width 340 height 191
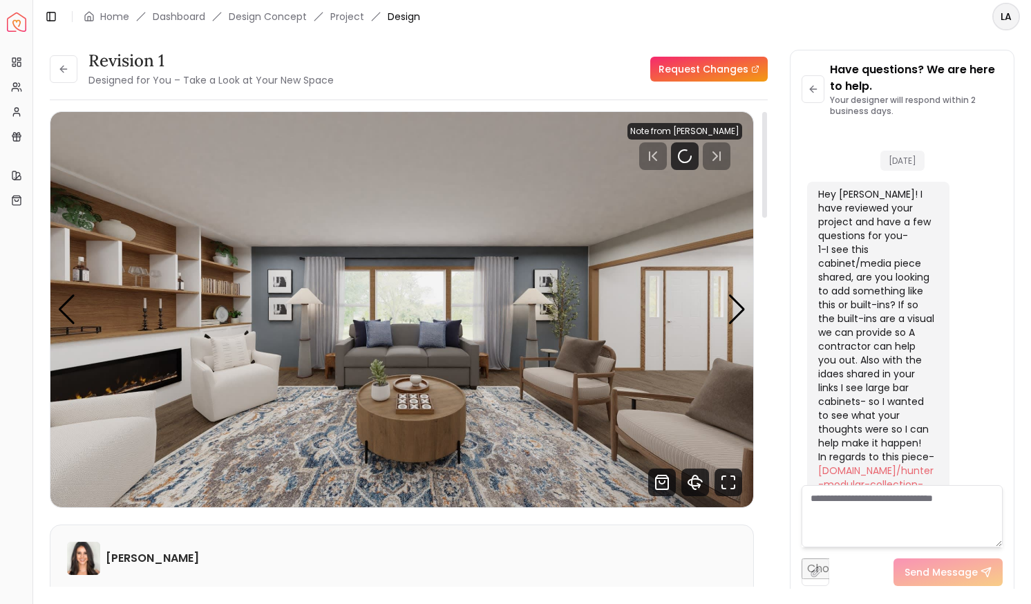
scroll to position [4969, 0]
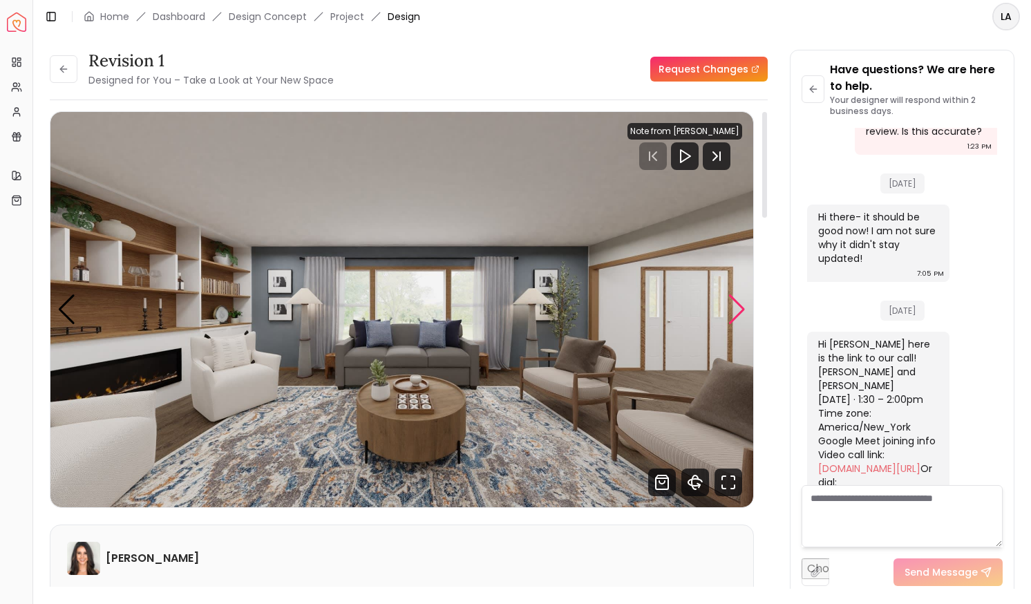
click at [729, 312] on div "Next slide" at bounding box center [737, 310] width 19 height 30
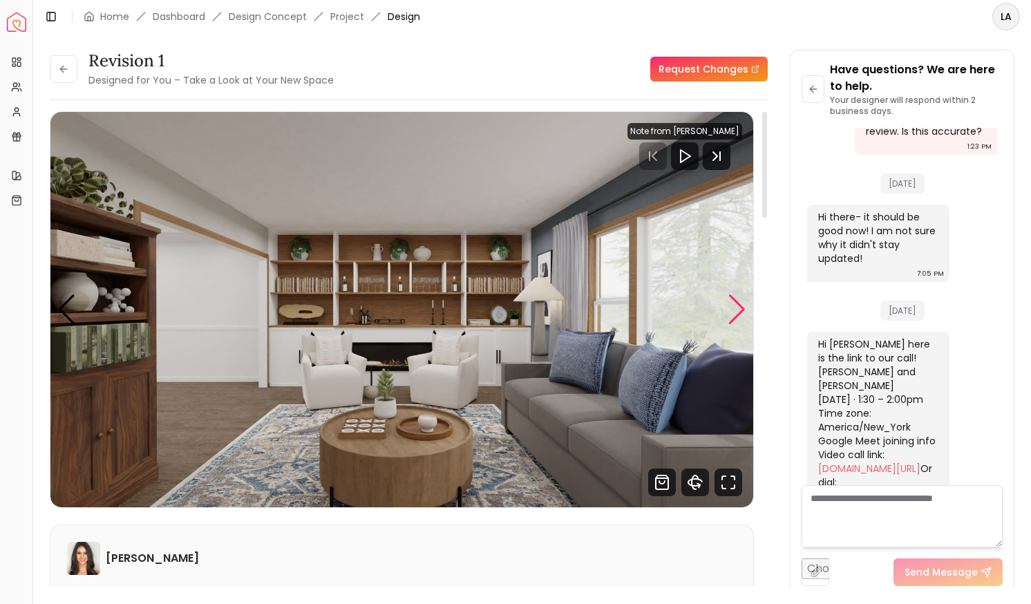
click at [729, 312] on div "Next slide" at bounding box center [737, 310] width 19 height 30
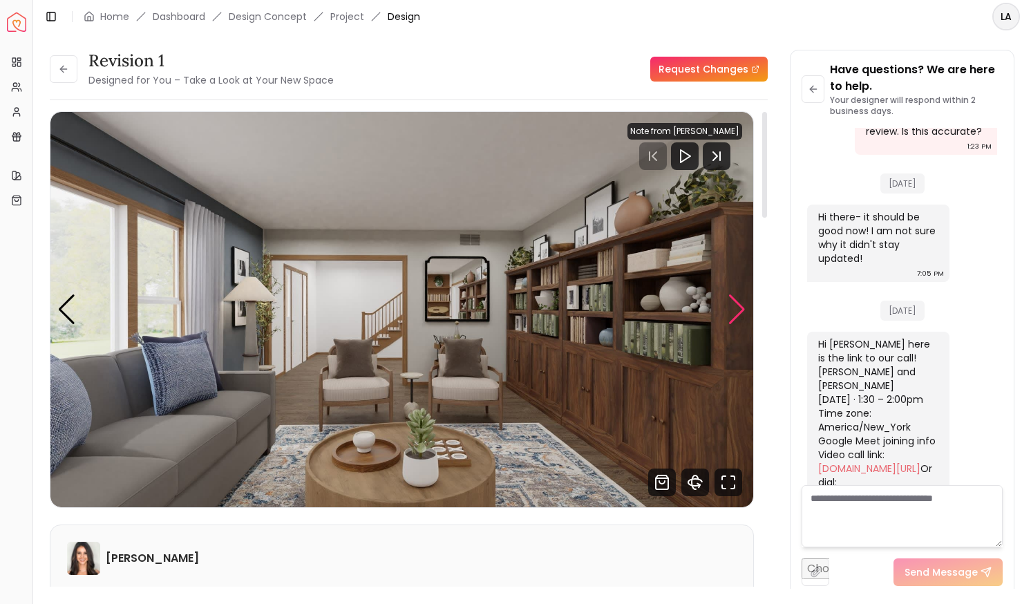
click at [729, 312] on div "Next slide" at bounding box center [737, 310] width 19 height 30
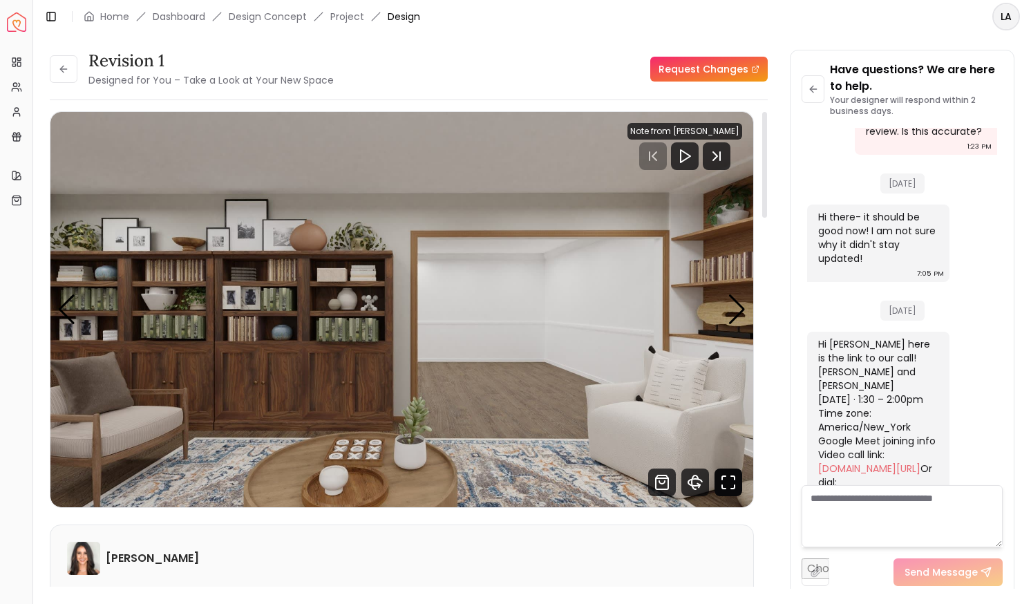
click at [717, 480] on icon "Fullscreen" at bounding box center [729, 483] width 28 height 28
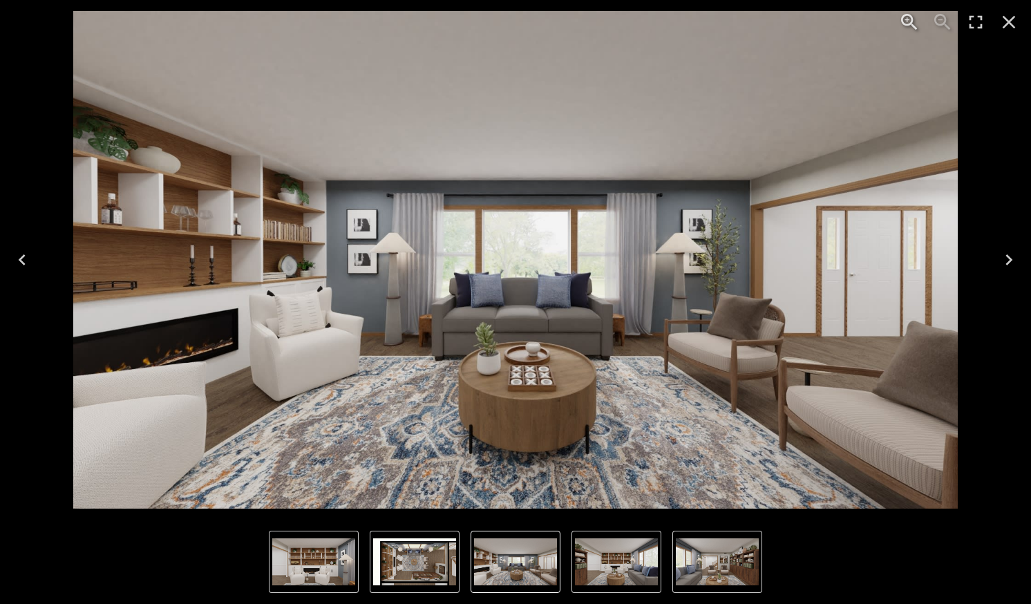
click at [715, 566] on img "3 of 6" at bounding box center [717, 562] width 83 height 47
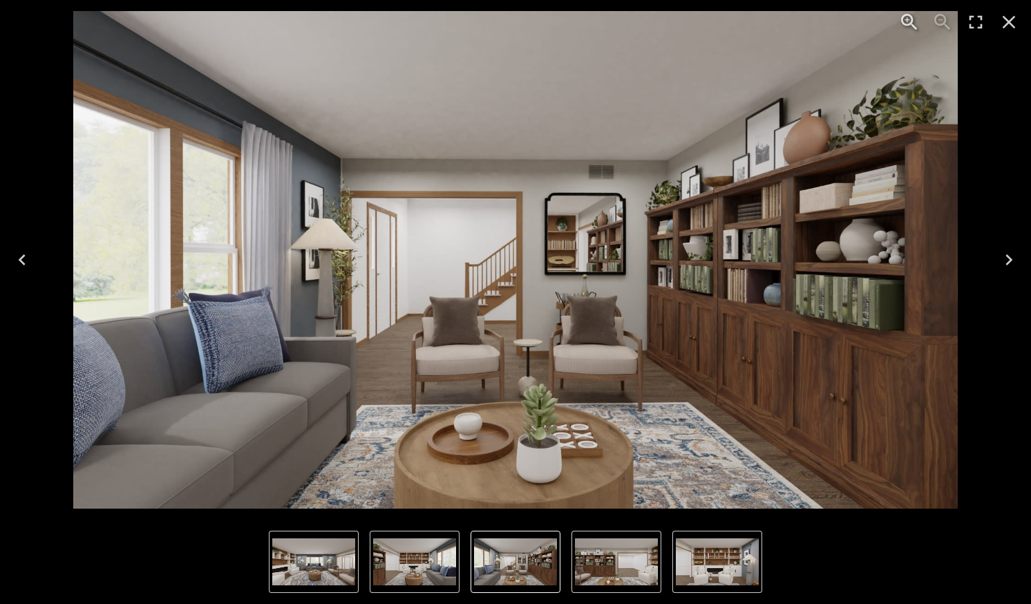
click at [224, 569] on div "Lightbox" at bounding box center [515, 562] width 1031 height 84
click at [397, 567] on img "2 of 6" at bounding box center [414, 562] width 83 height 47
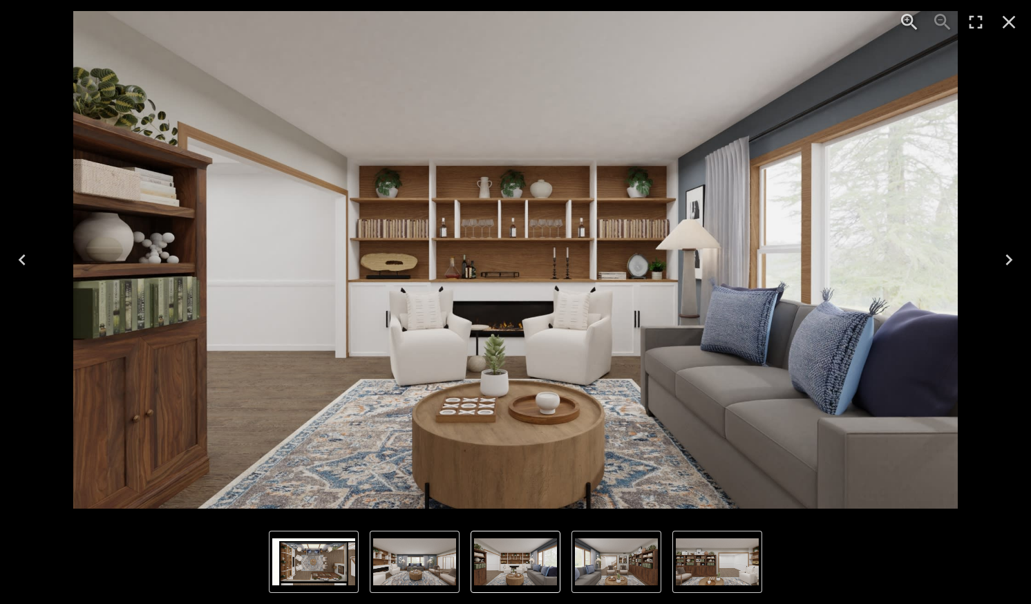
click at [531, 563] on img "2 of 6" at bounding box center [515, 562] width 83 height 47
click at [603, 577] on img "3 of 6" at bounding box center [616, 562] width 83 height 47
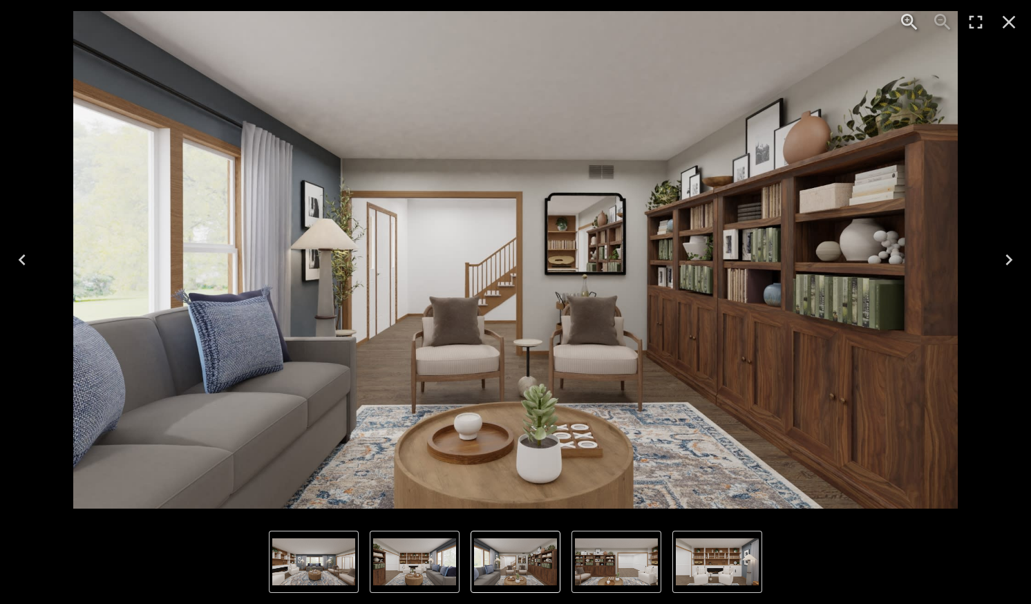
click at [1009, 17] on icon "Close" at bounding box center [1009, 22] width 22 height 22
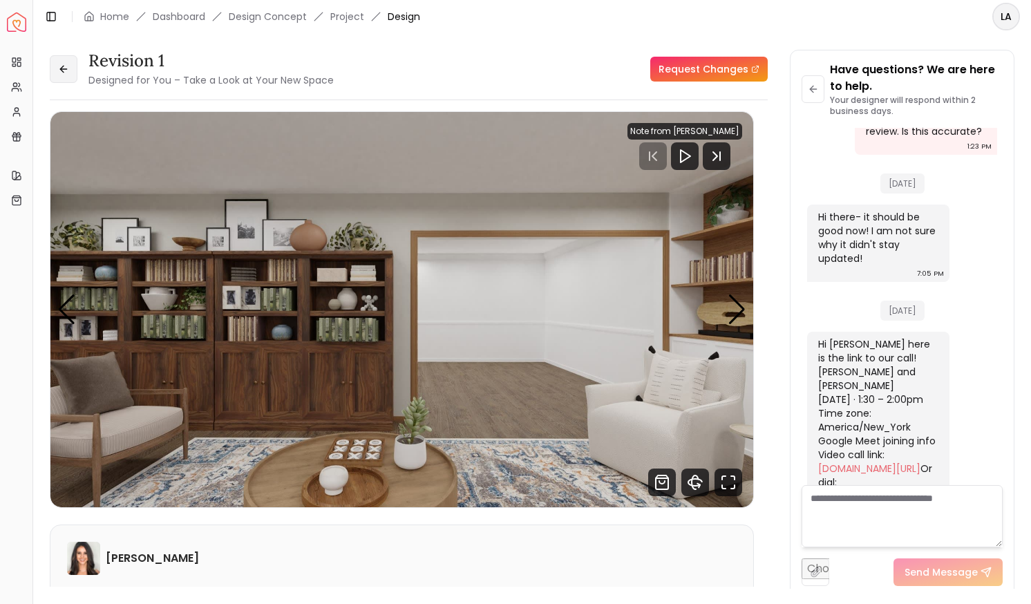
click at [71, 75] on button at bounding box center [64, 69] width 28 height 28
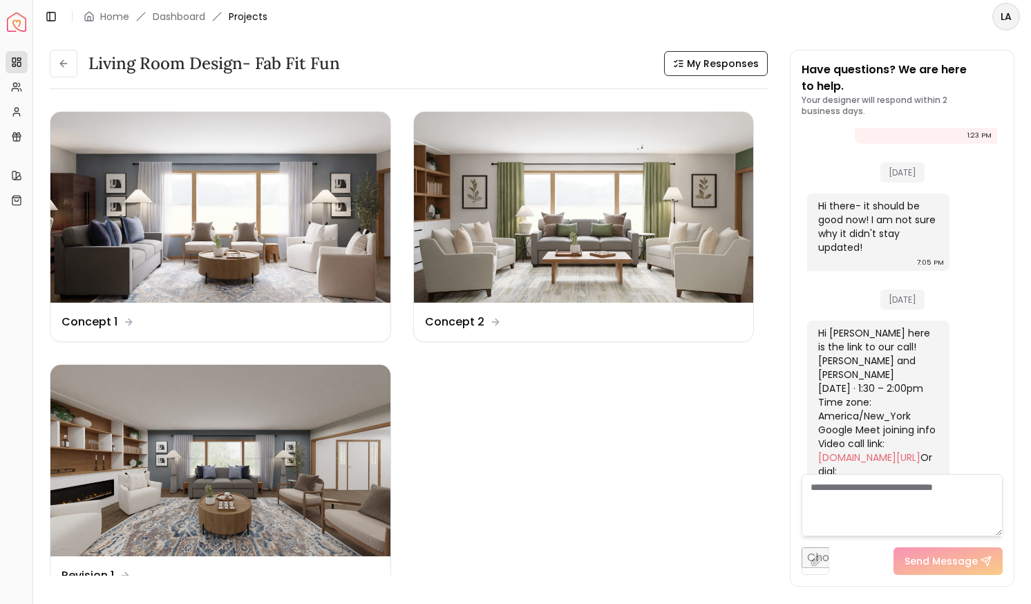
scroll to position [4980, 0]
